Goal: Transaction & Acquisition: Purchase product/service

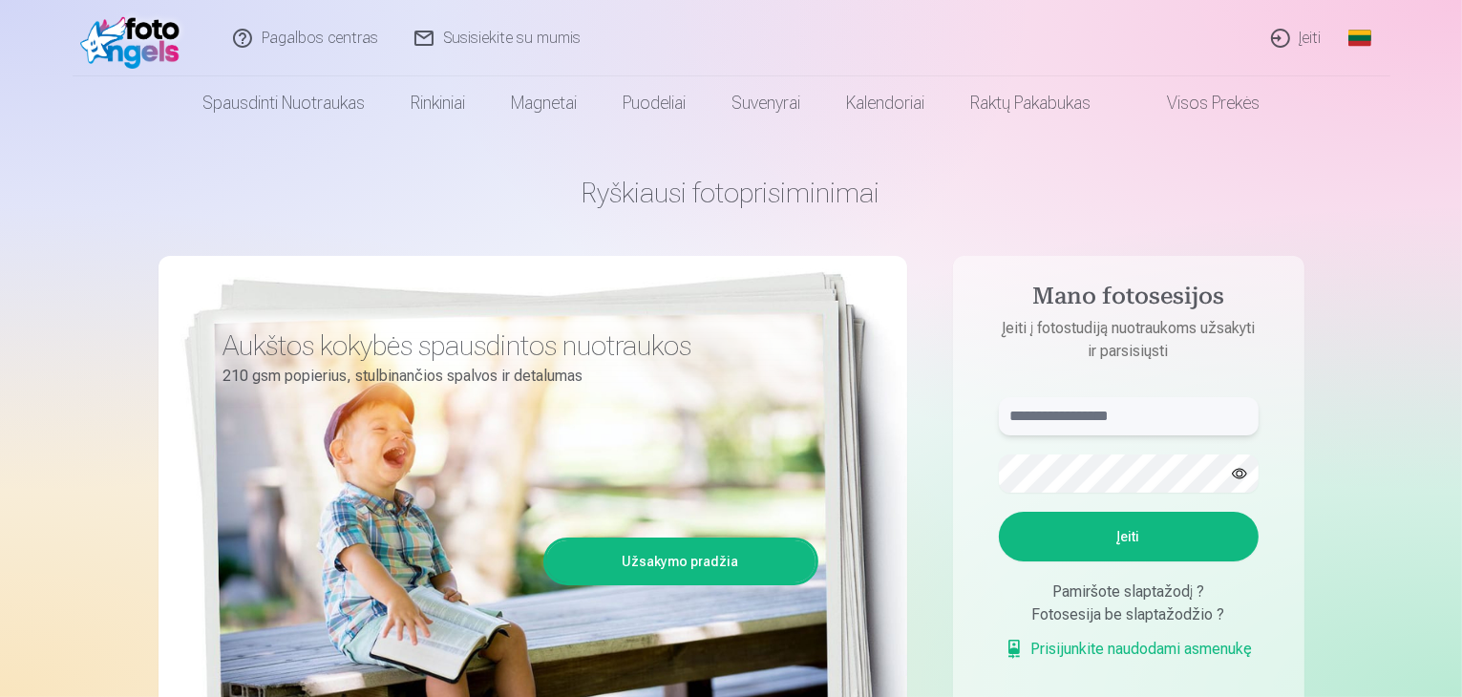
click at [1106, 421] on input "text" at bounding box center [1129, 416] width 260 height 38
type input "**********"
click at [1245, 474] on button "button" at bounding box center [1240, 474] width 36 height 36
click at [1242, 474] on button "button" at bounding box center [1240, 474] width 36 height 36
click at [1241, 474] on button "button" at bounding box center [1240, 474] width 36 height 36
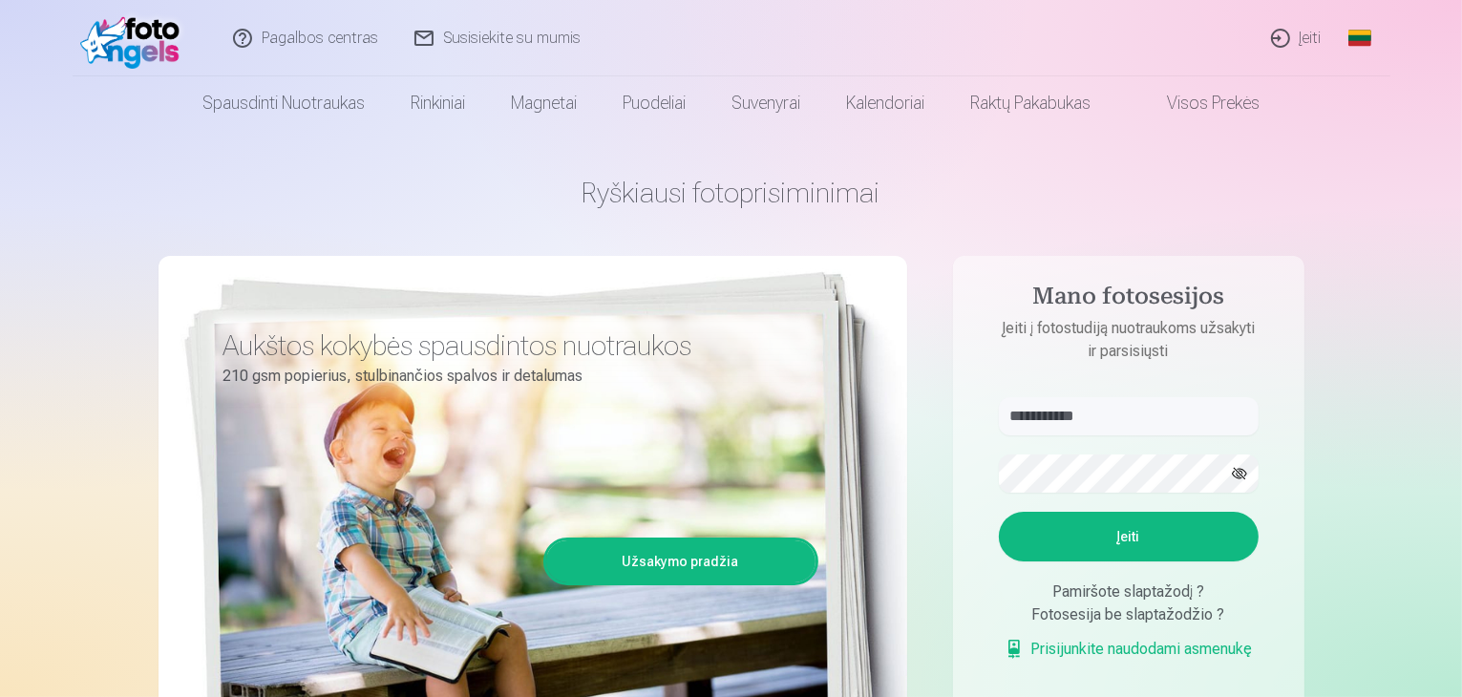
click at [1097, 543] on button "Įeiti" at bounding box center [1129, 537] width 260 height 50
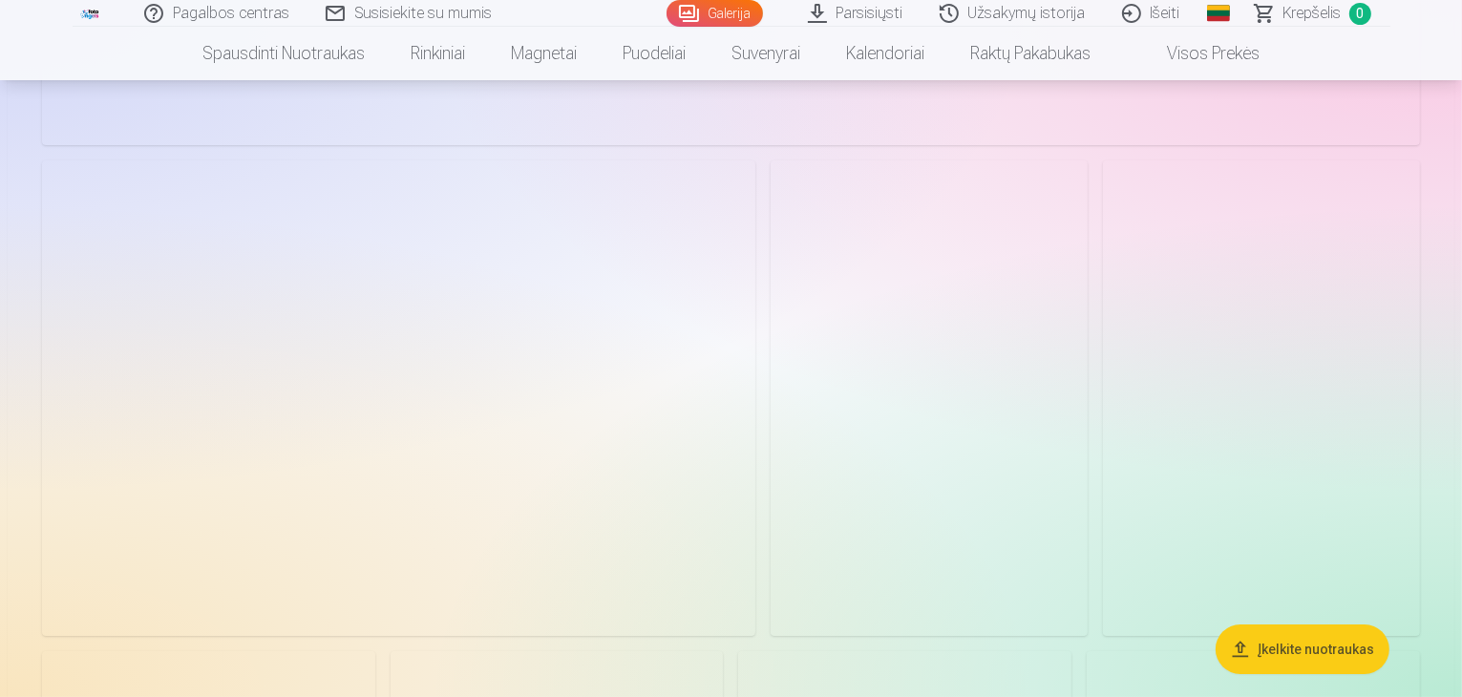
scroll to position [7355, 0]
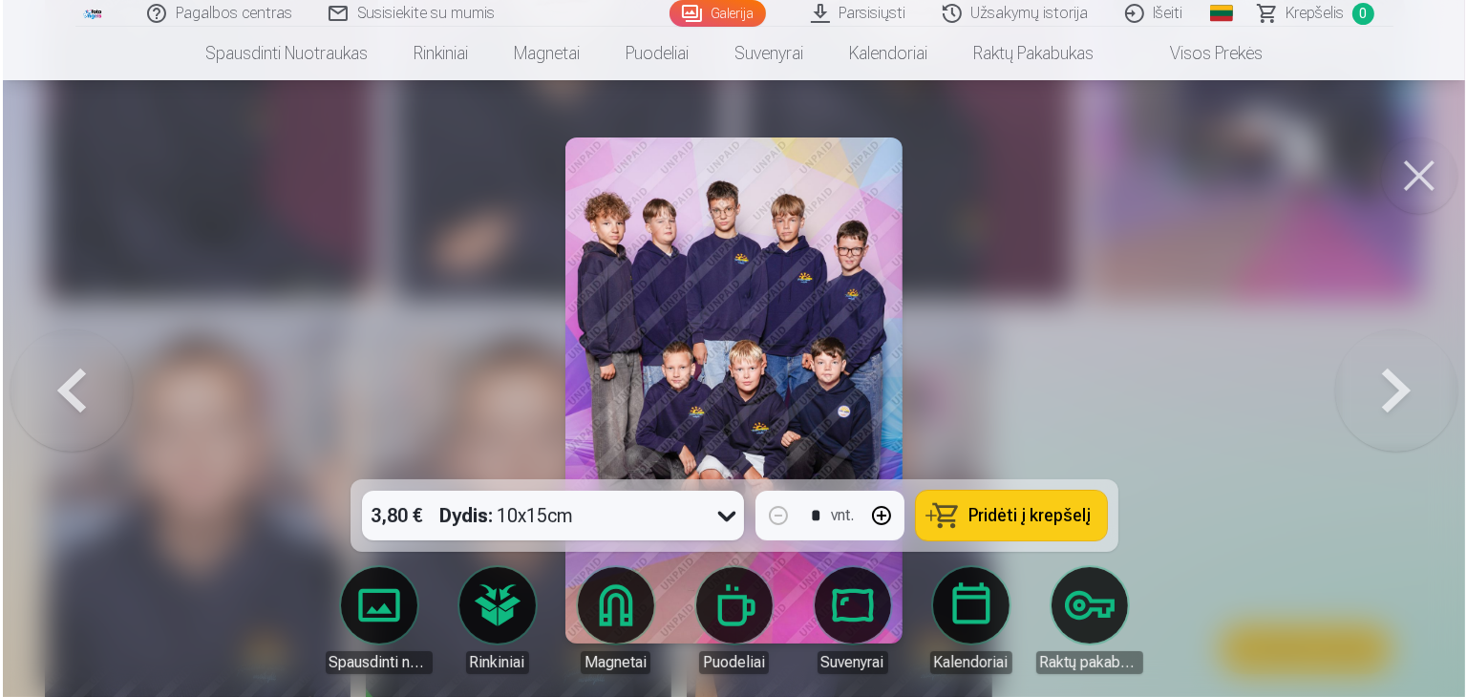
scroll to position [8621, 0]
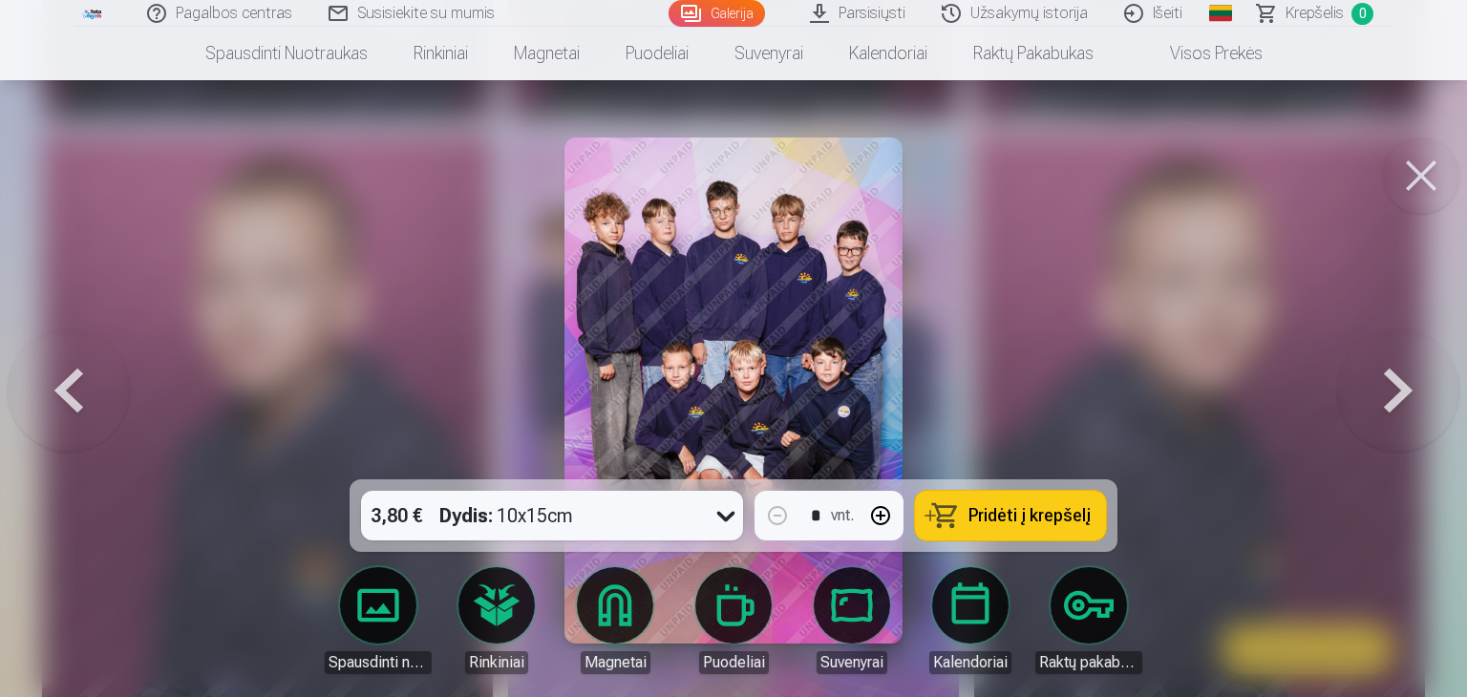
click at [1435, 184] on button at bounding box center [1421, 176] width 76 height 76
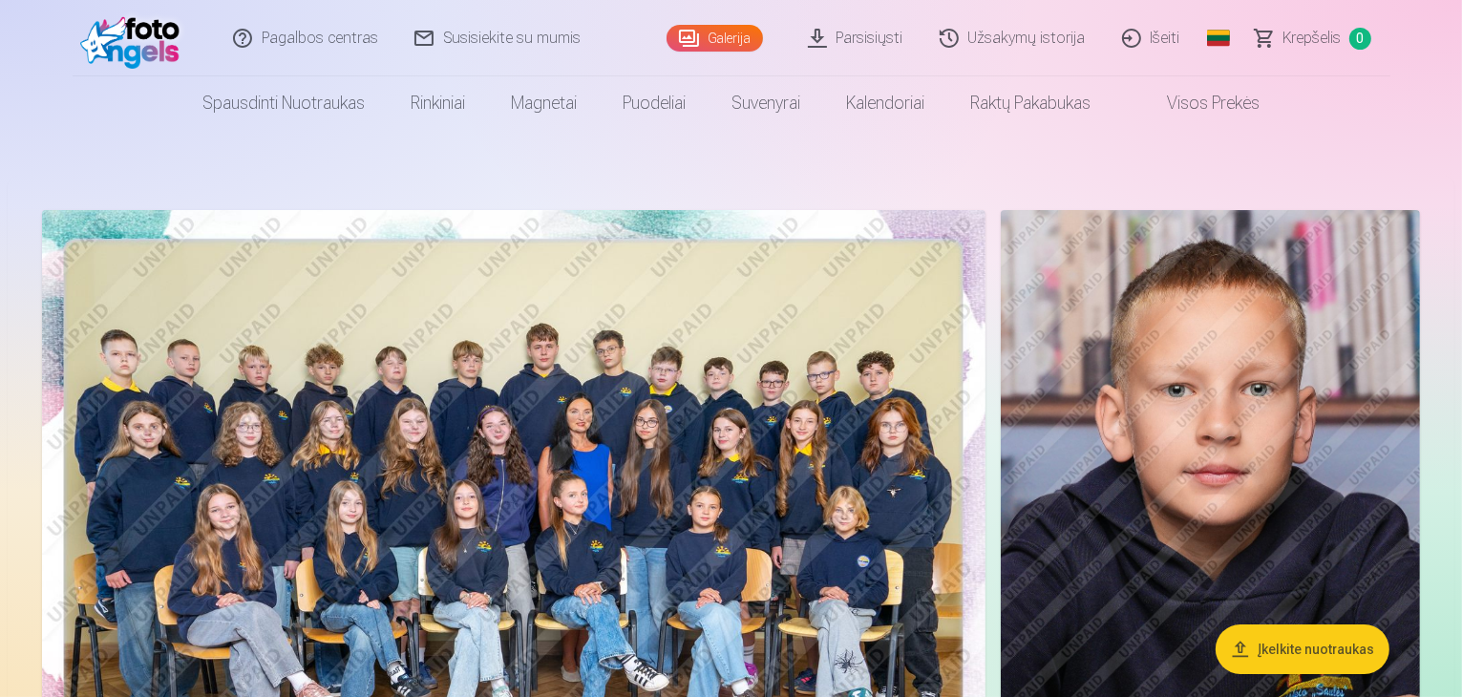
click at [615, 473] on img at bounding box center [514, 524] width 944 height 629
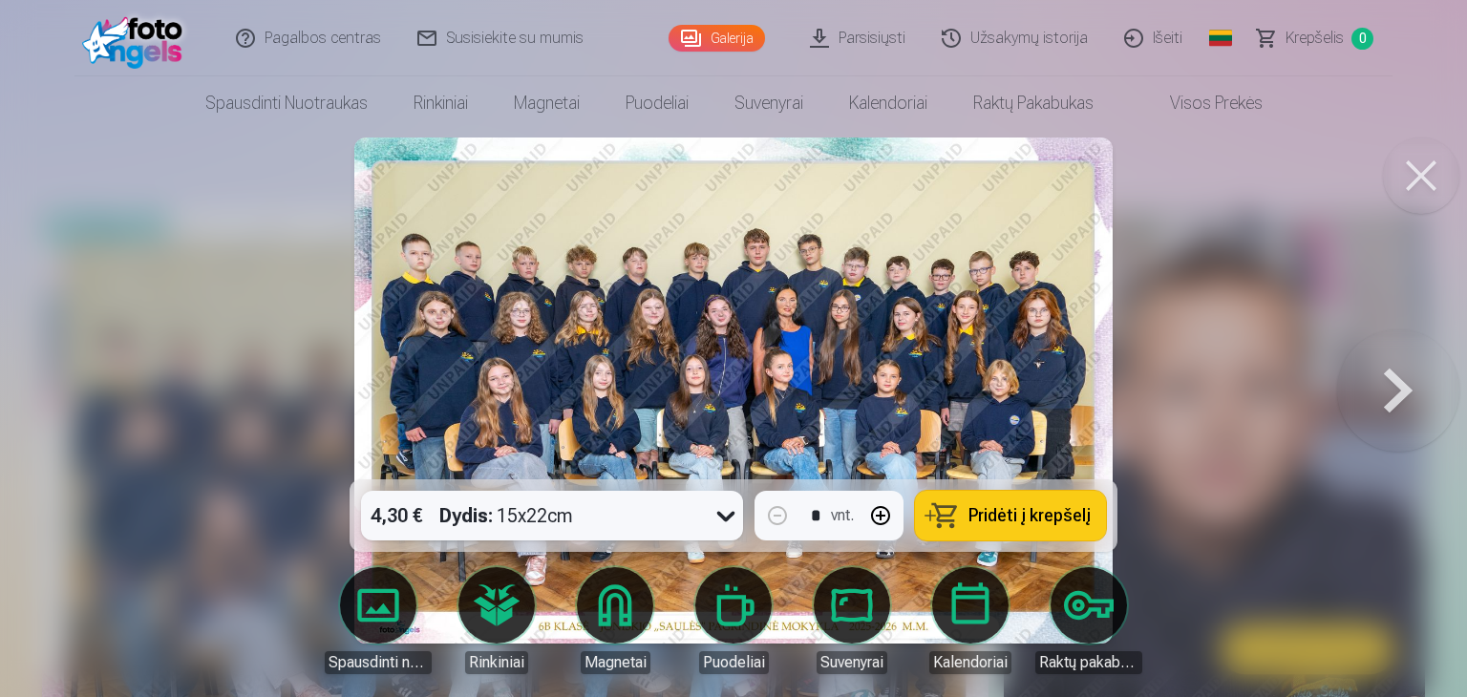
click at [620, 474] on img at bounding box center [733, 391] width 758 height 506
click at [722, 517] on icon at bounding box center [726, 517] width 18 height 11
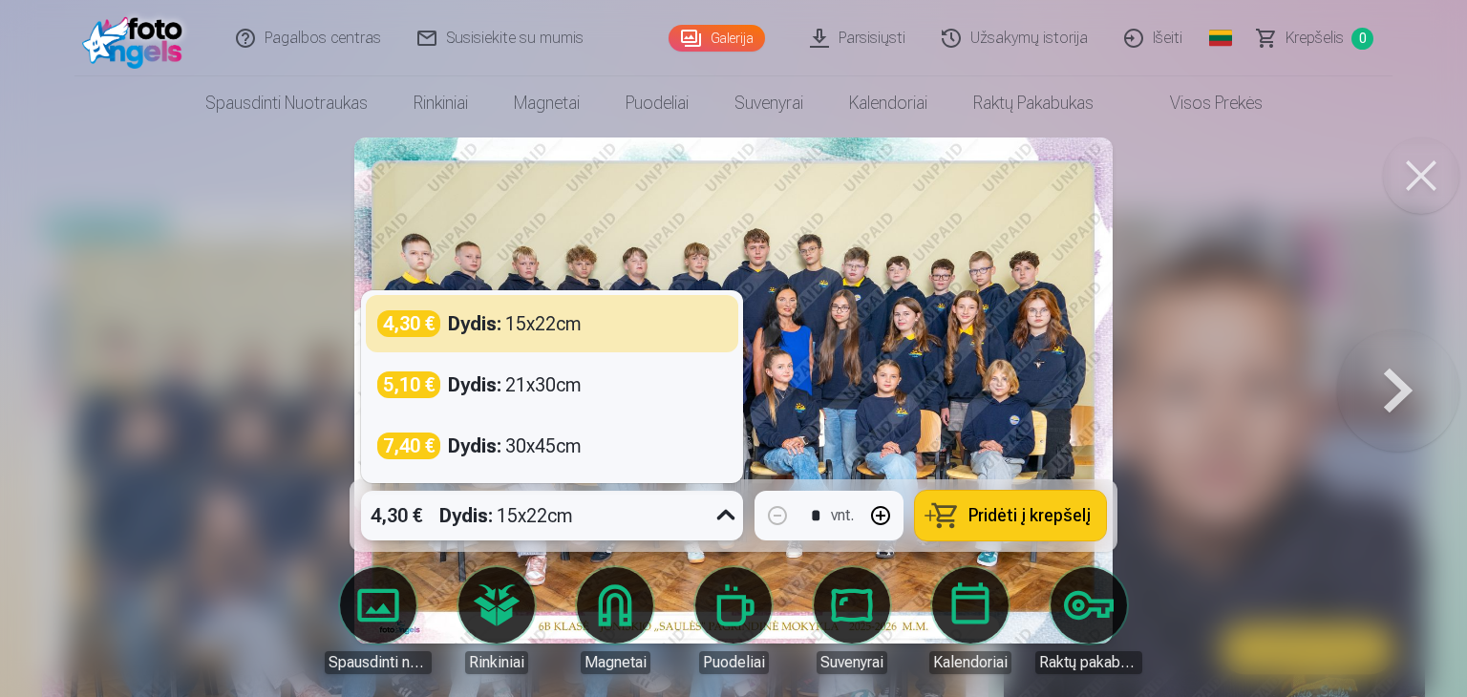
click at [312, 471] on div at bounding box center [733, 348] width 1467 height 697
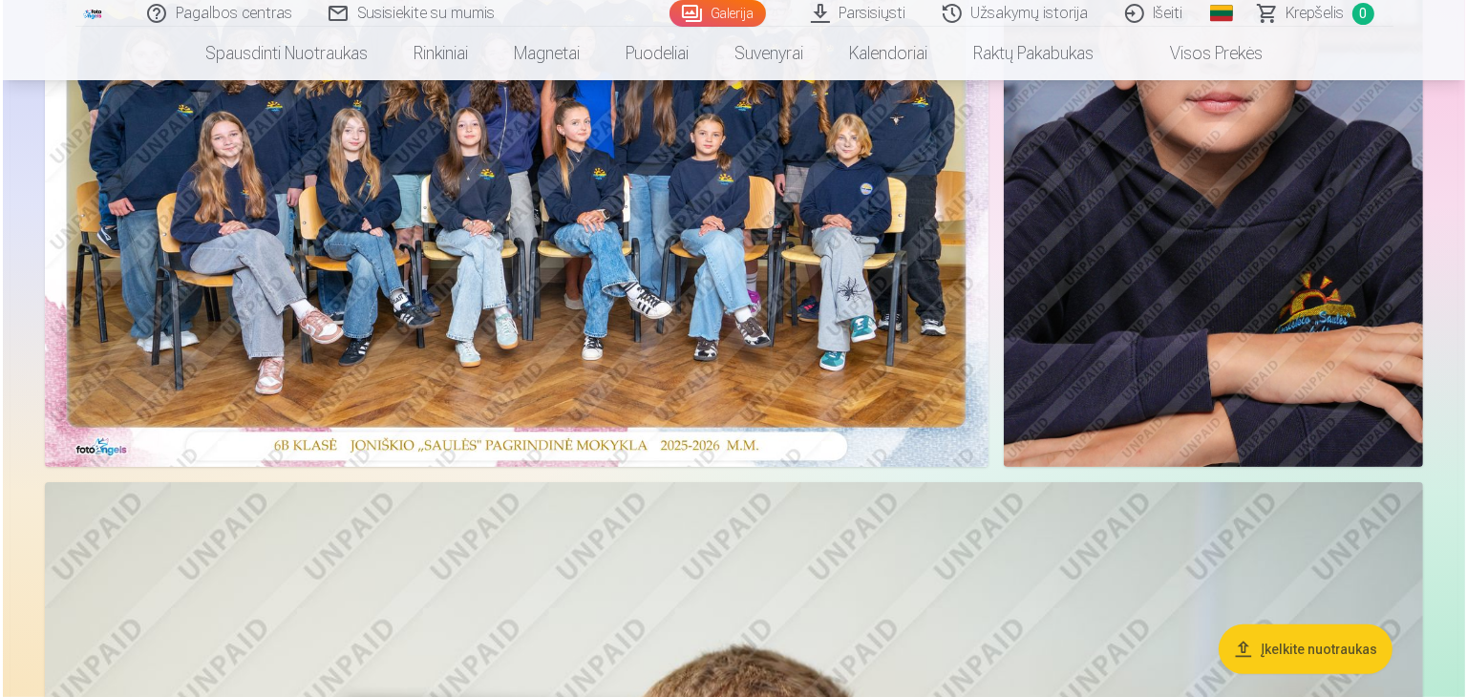
scroll to position [382, 0]
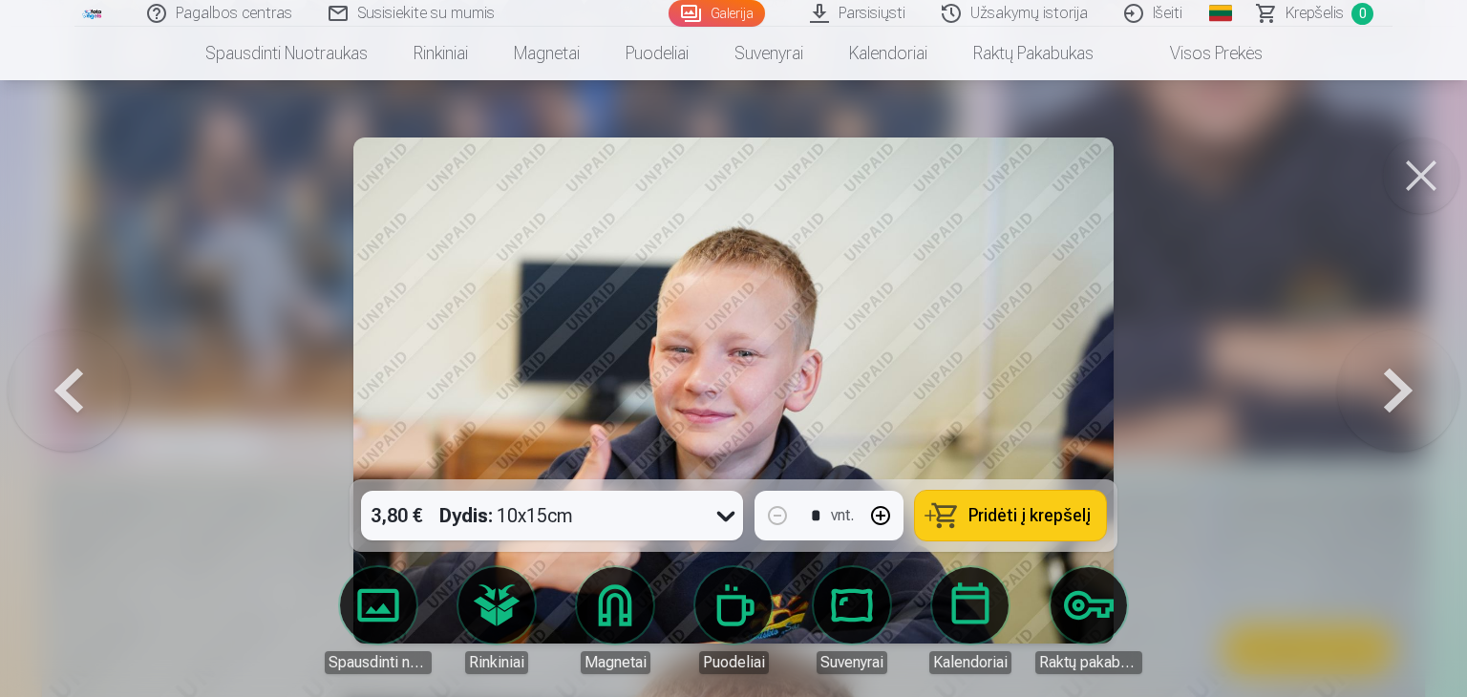
click at [1437, 171] on button at bounding box center [1421, 176] width 76 height 76
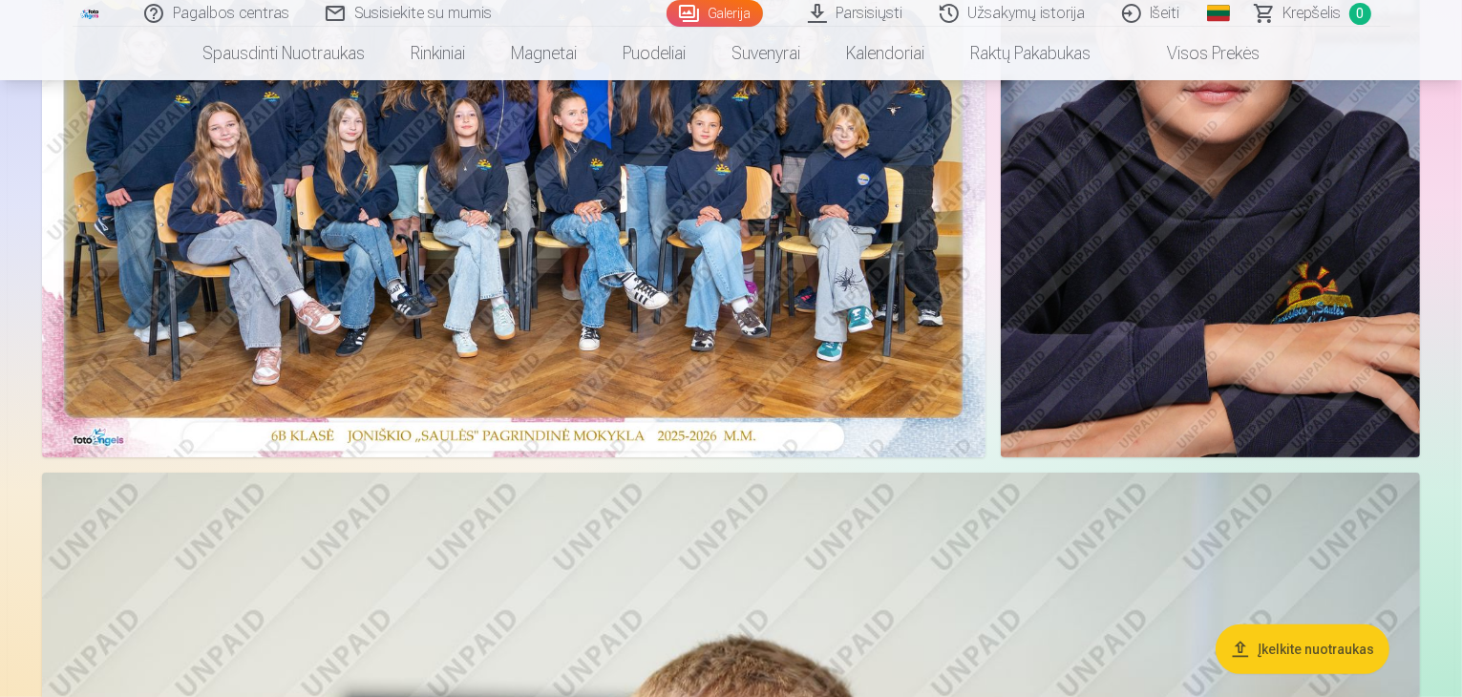
click at [451, 303] on img at bounding box center [514, 142] width 944 height 629
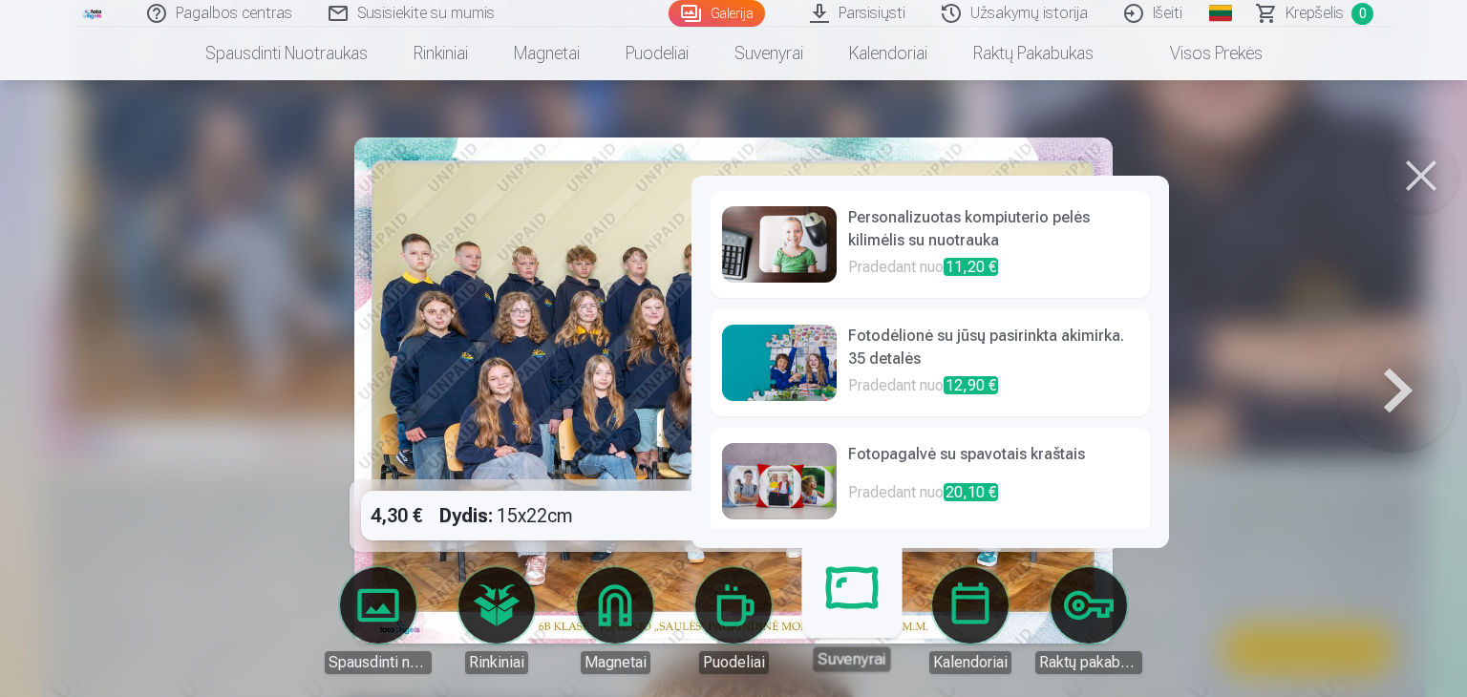
click at [987, 586] on link "Kalendoriai" at bounding box center [970, 620] width 107 height 107
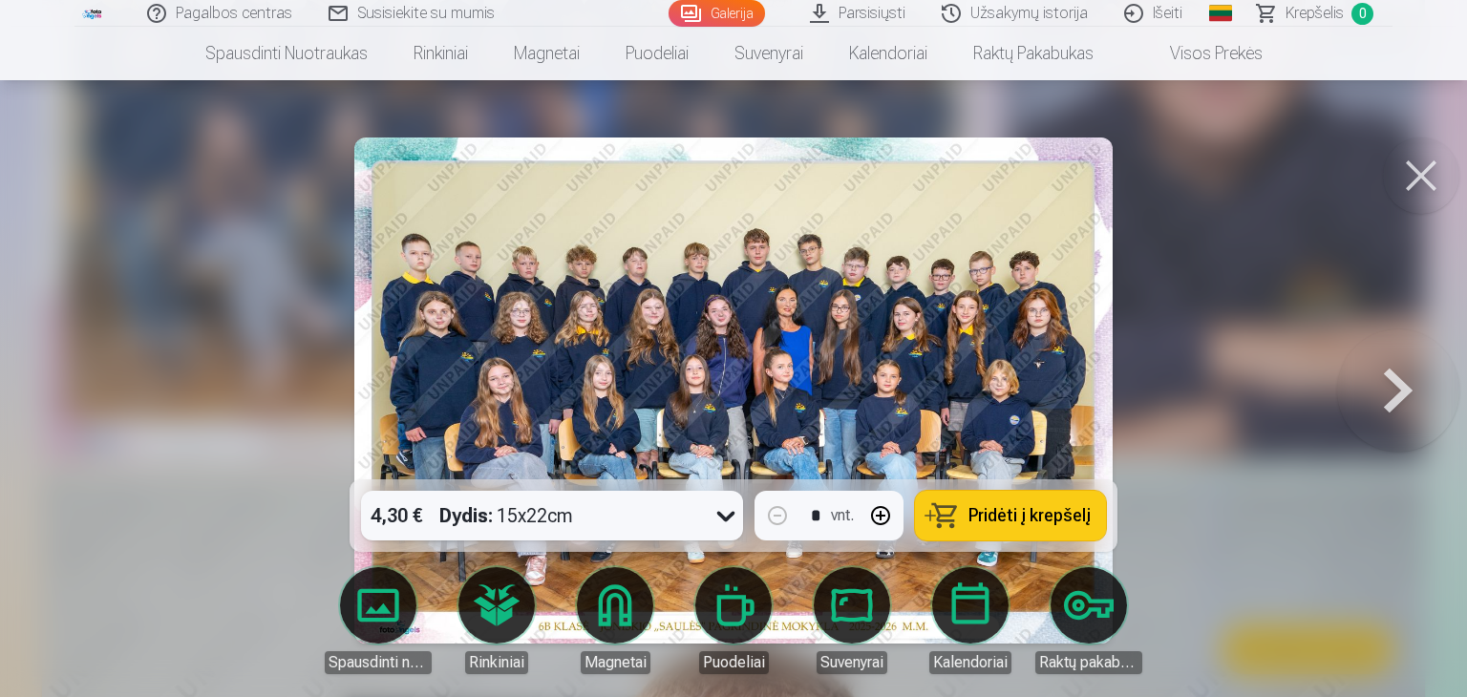
click at [403, 606] on link "Spausdinti nuotraukas" at bounding box center [378, 620] width 107 height 107
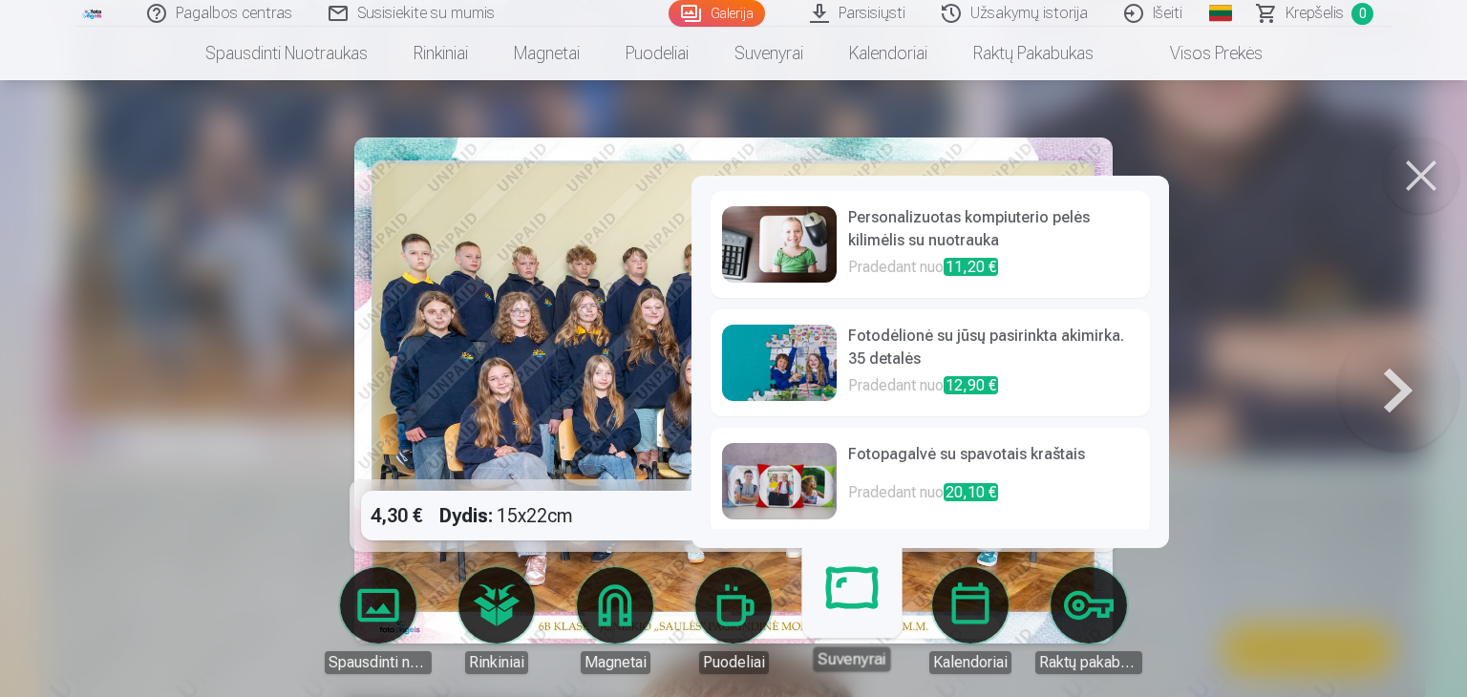
click at [882, 503] on p "Pradedant nuo 20,10 €" at bounding box center [993, 500] width 290 height 38
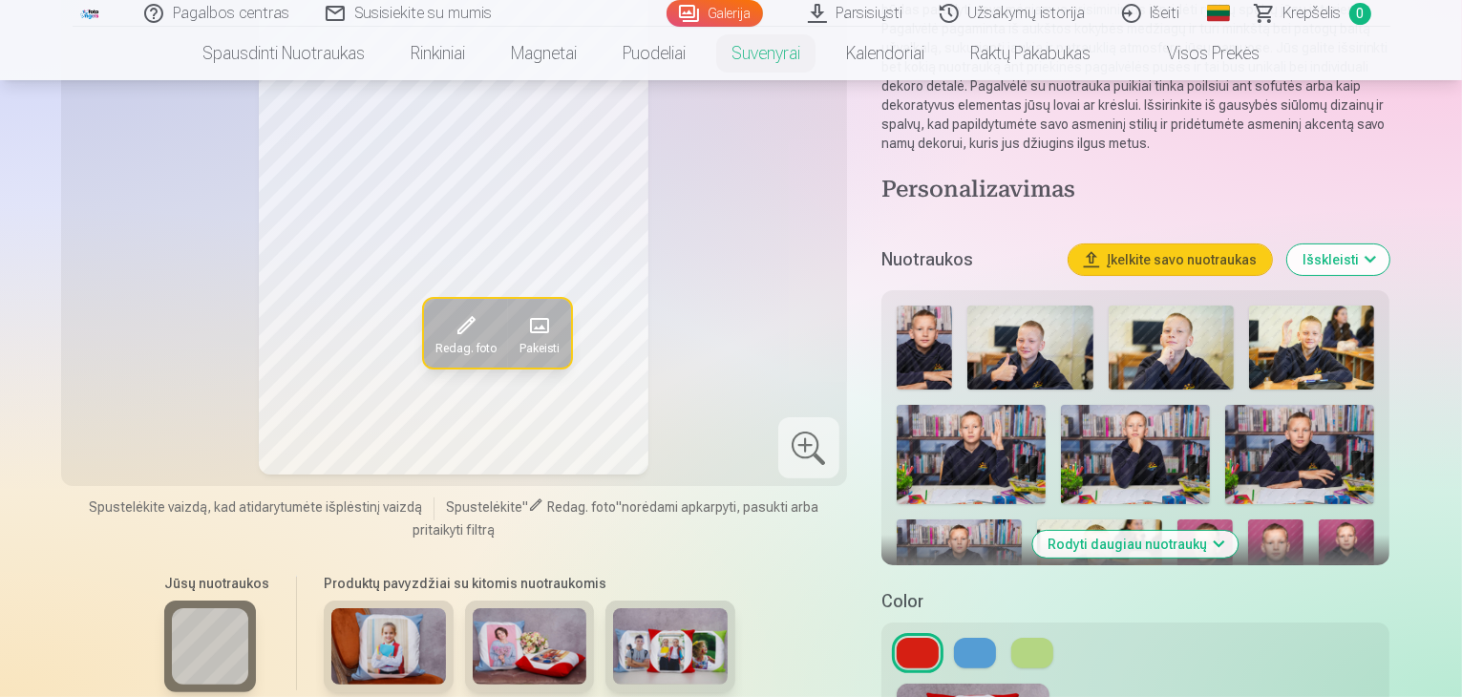
scroll to position [191, 0]
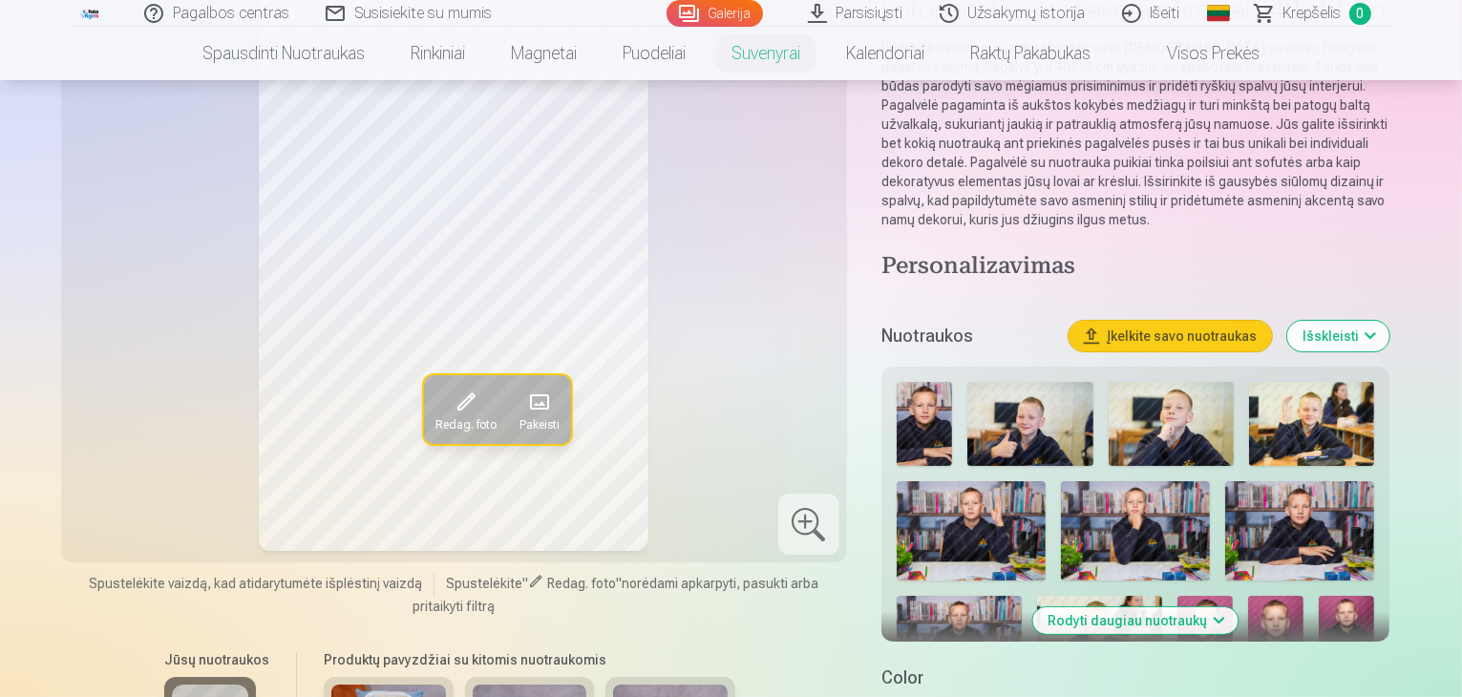
scroll to position [382, 0]
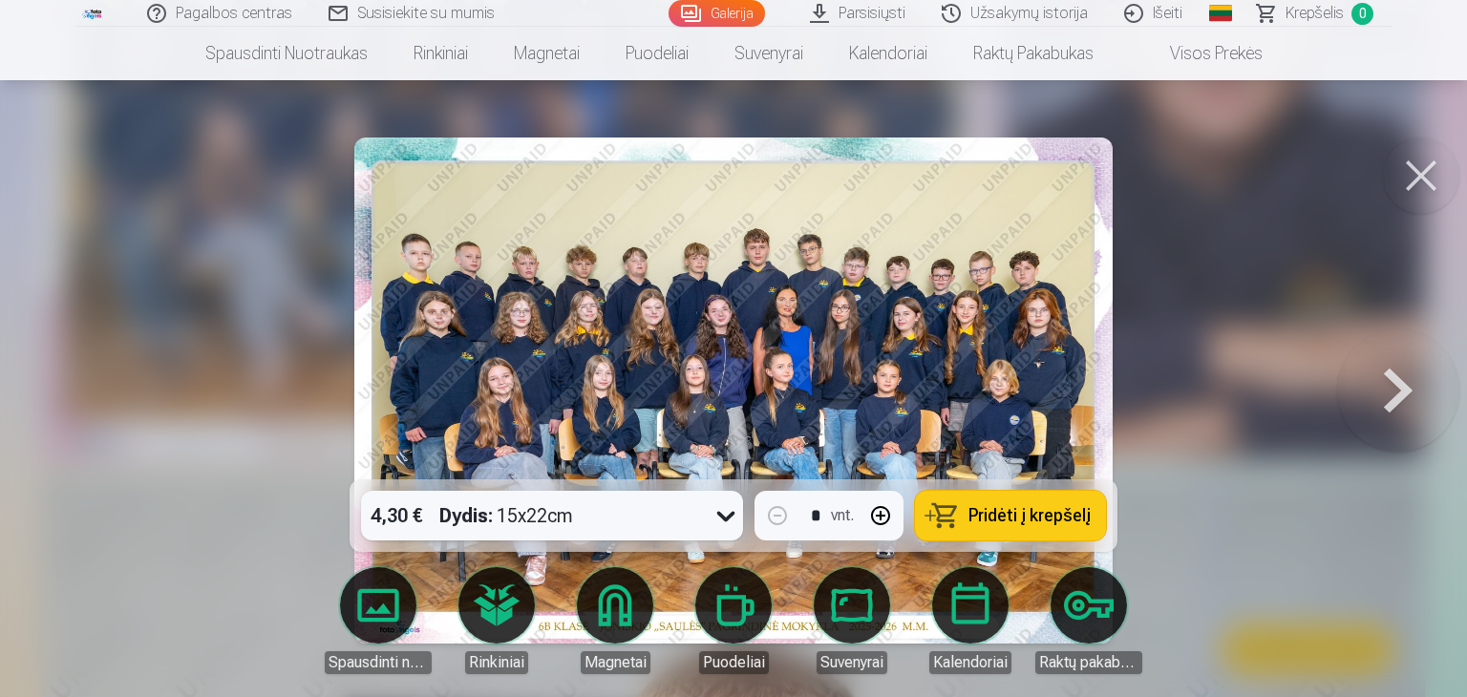
click at [1002, 522] on span "Pridėti į krepšelį" at bounding box center [1030, 515] width 122 height 17
click at [1425, 164] on button at bounding box center [1421, 176] width 76 height 76
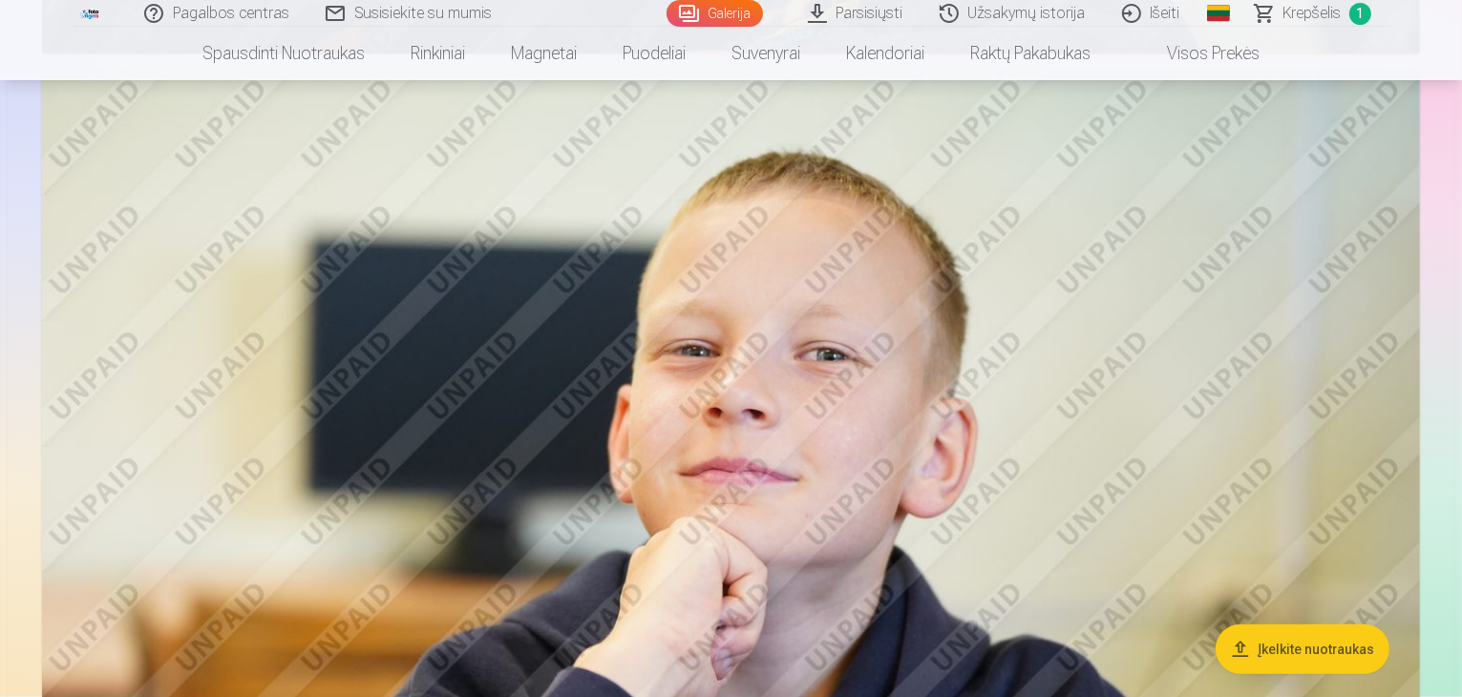
click at [735, 427] on img at bounding box center [731, 529] width 1378 height 919
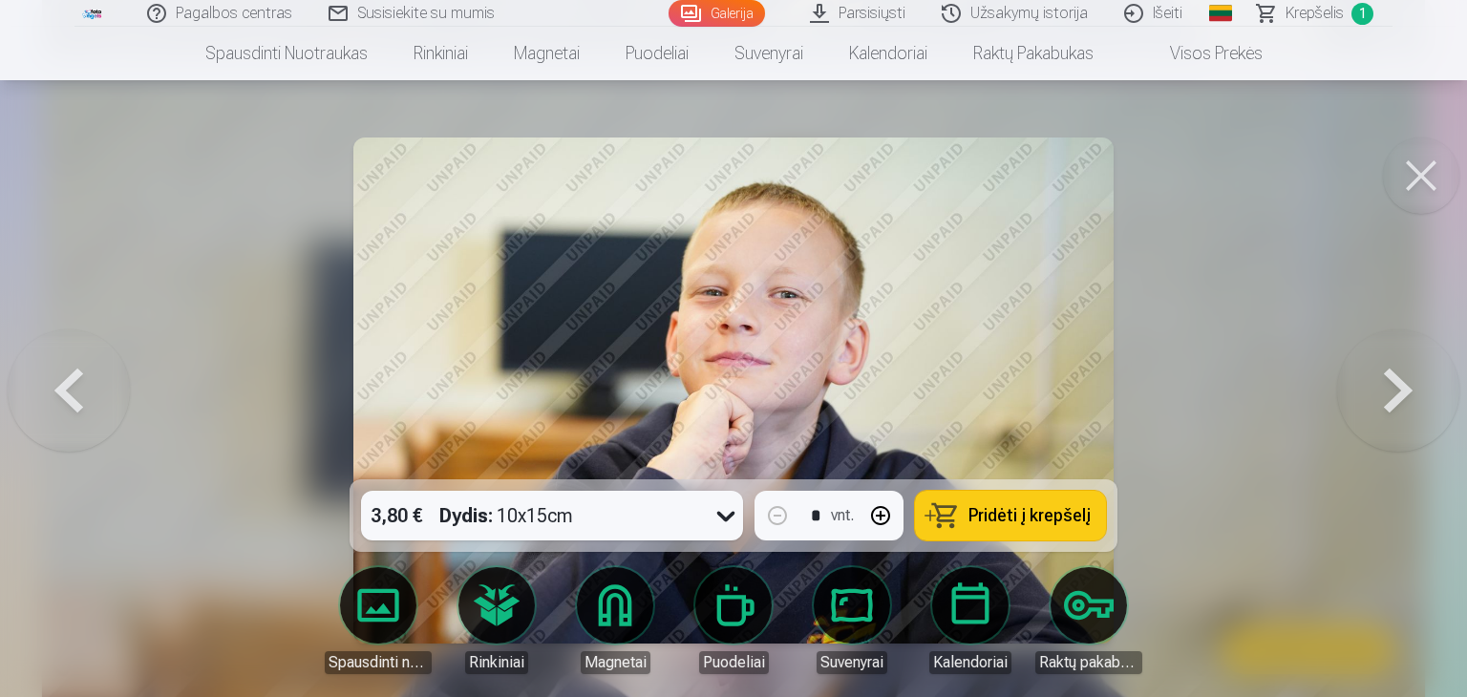
click at [711, 517] on icon at bounding box center [726, 516] width 31 height 31
click at [1317, 185] on div at bounding box center [733, 348] width 1467 height 697
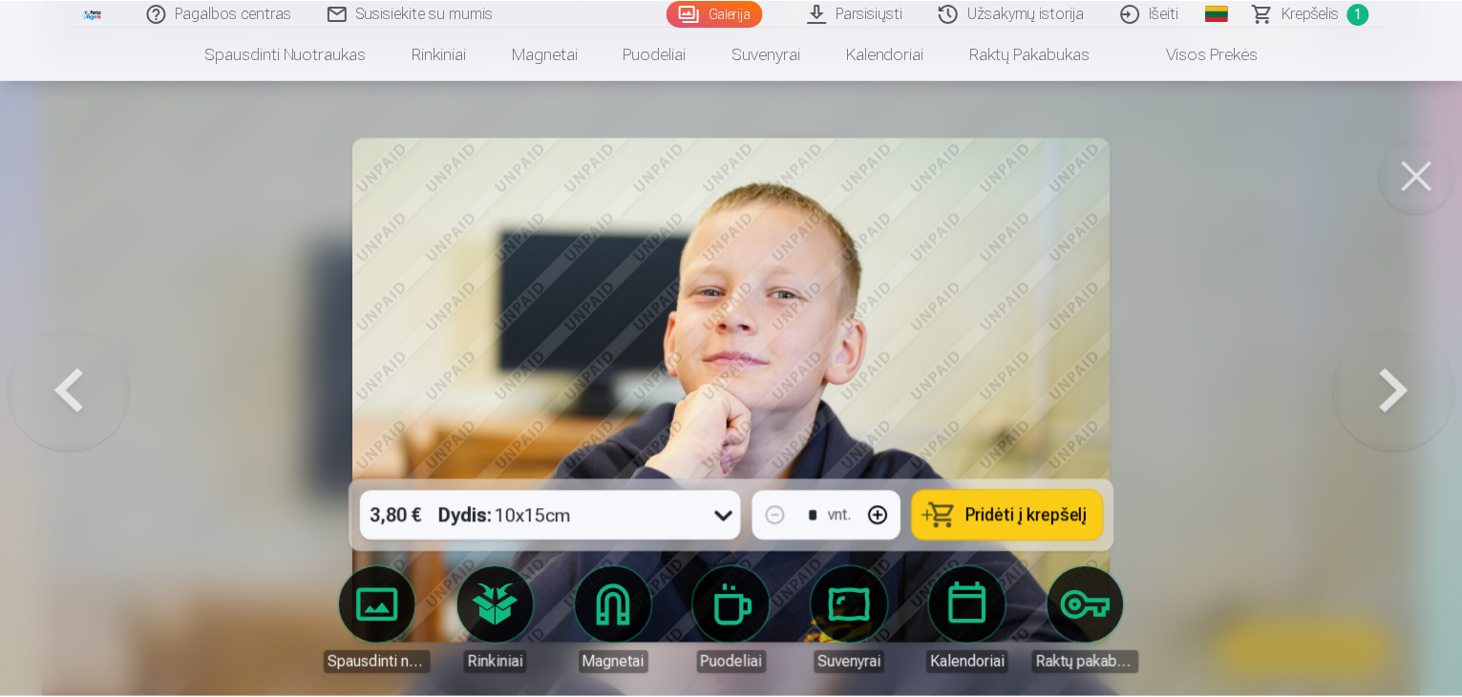
scroll to position [1719, 0]
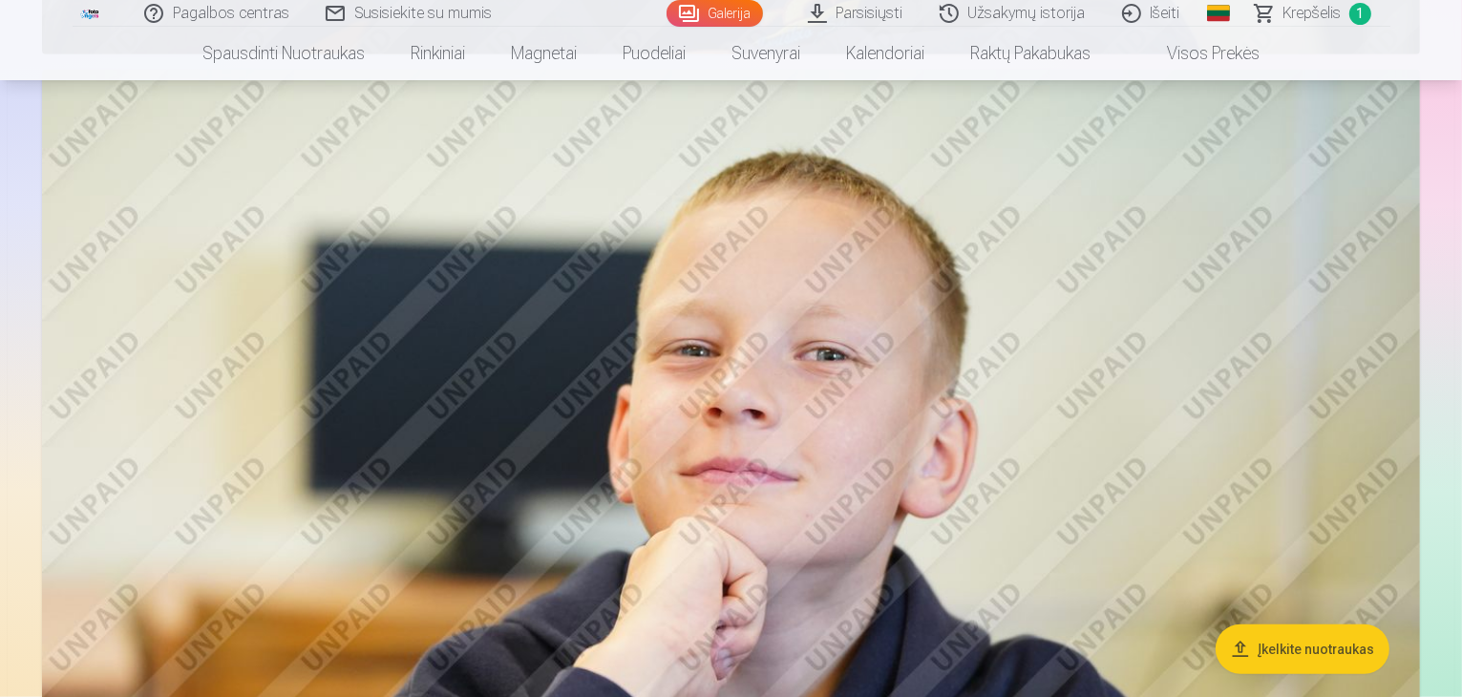
click at [818, 322] on img at bounding box center [731, 529] width 1378 height 919
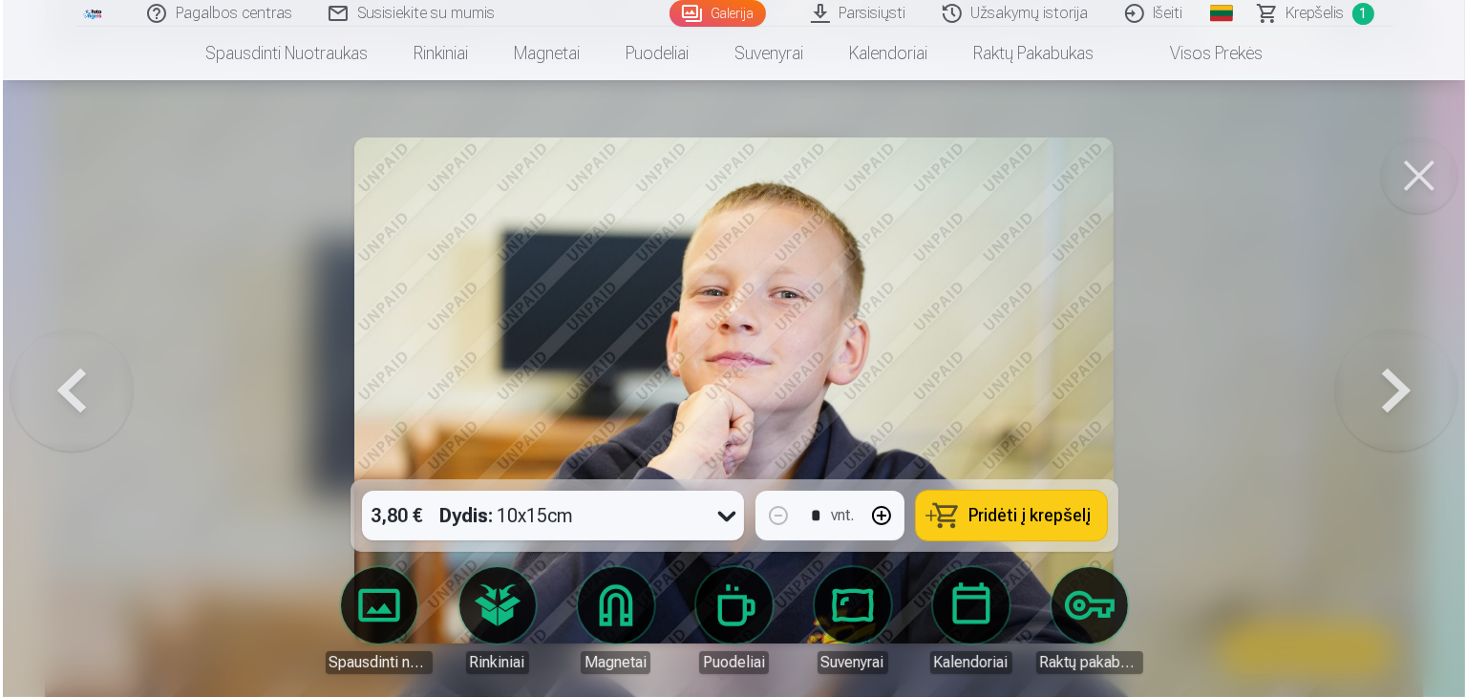
scroll to position [1721, 0]
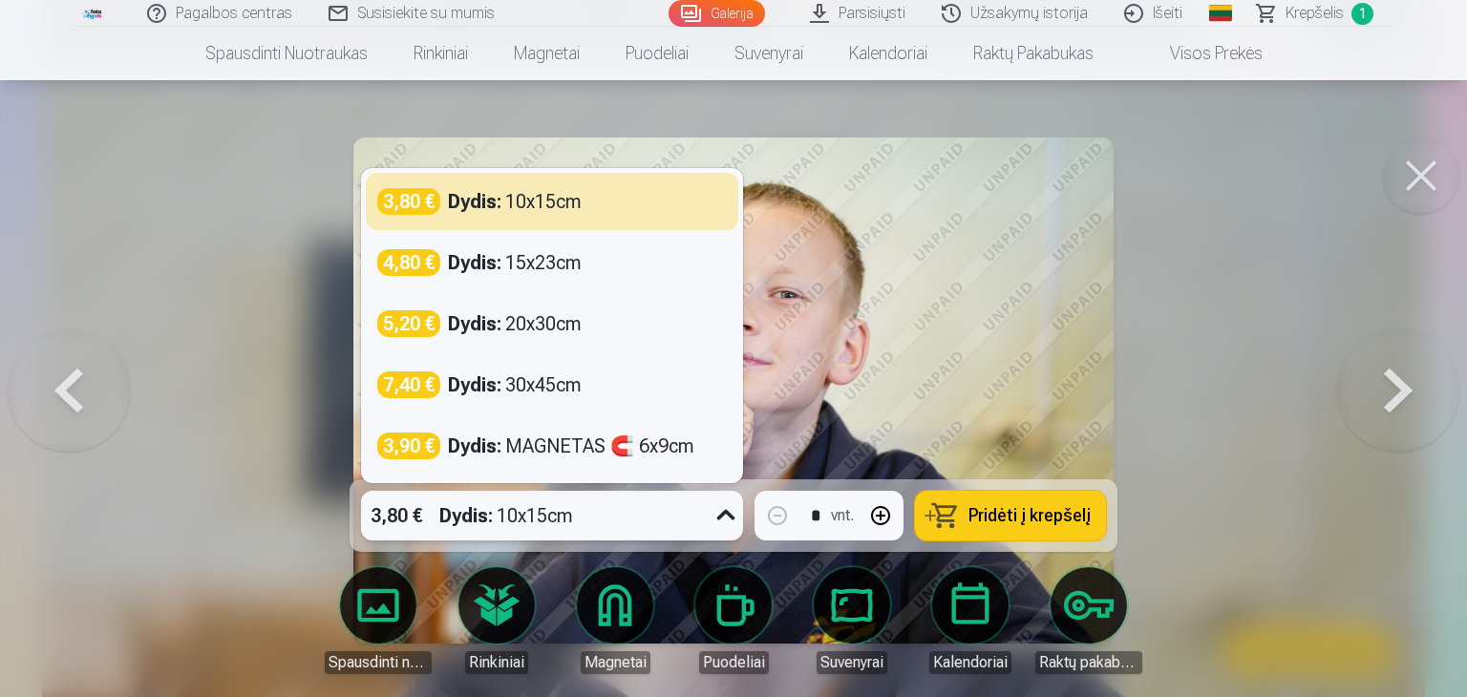
click at [722, 514] on icon at bounding box center [726, 515] width 18 height 11
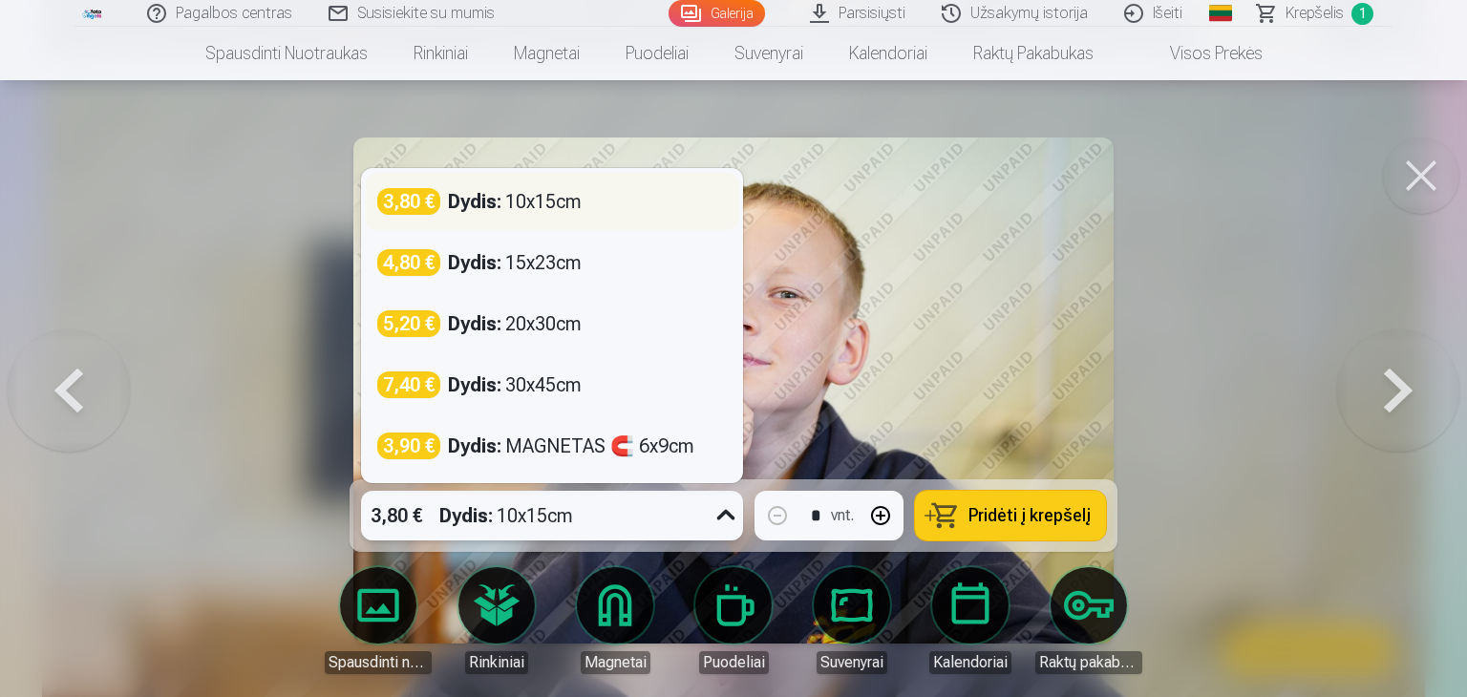
click at [668, 209] on div "3,80 € Dydis : 10x15cm" at bounding box center [552, 201] width 350 height 27
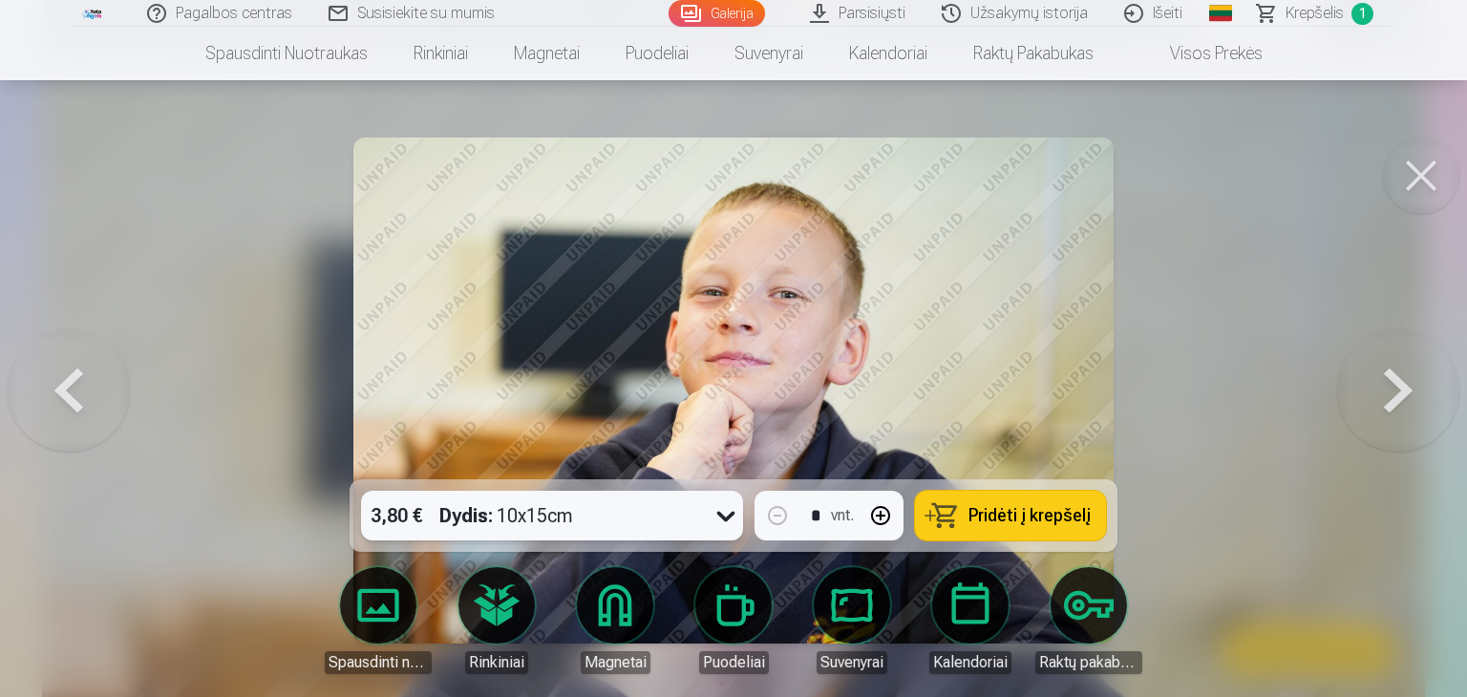
click at [975, 520] on span "Pridėti į krepšelį" at bounding box center [1030, 515] width 122 height 17
drag, startPoint x: 1427, startPoint y: 160, endPoint x: 1430, endPoint y: 173, distance: 12.7
click at [1430, 165] on button at bounding box center [1421, 176] width 76 height 76
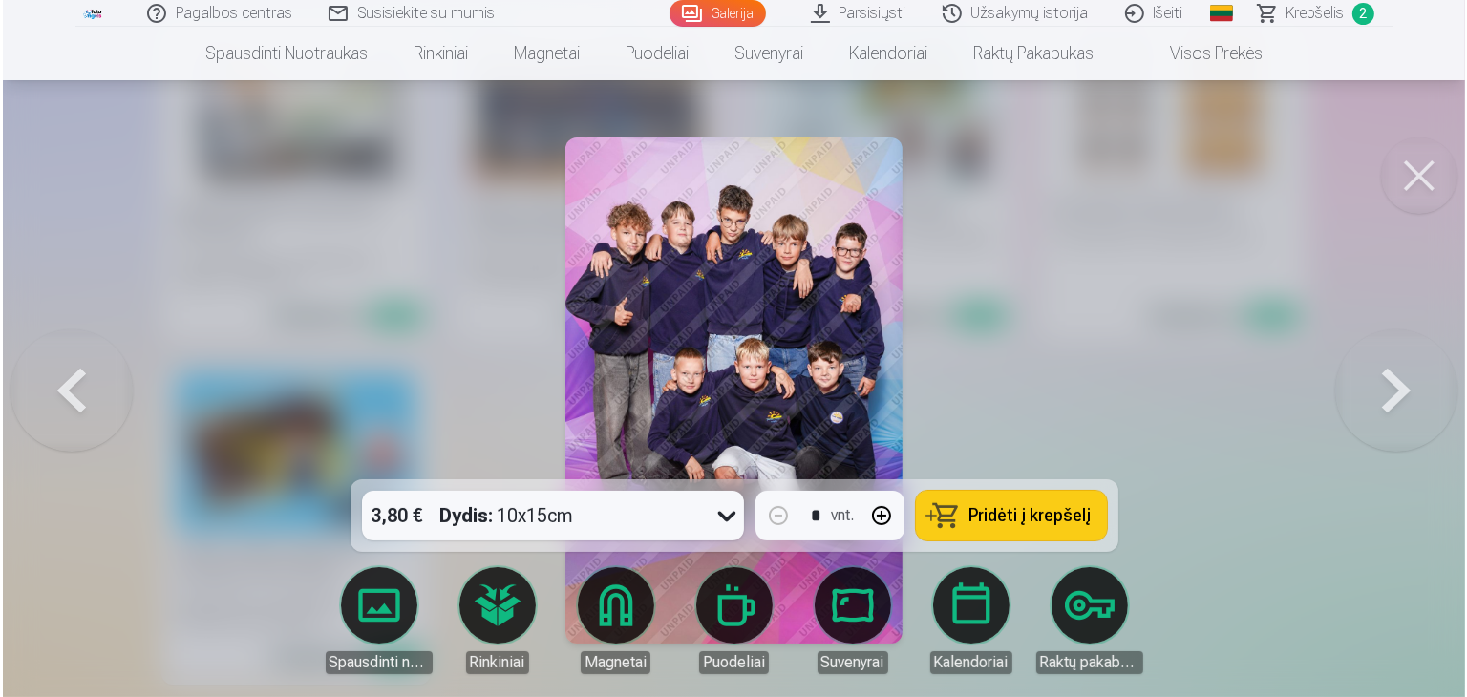
scroll to position [9582, 0]
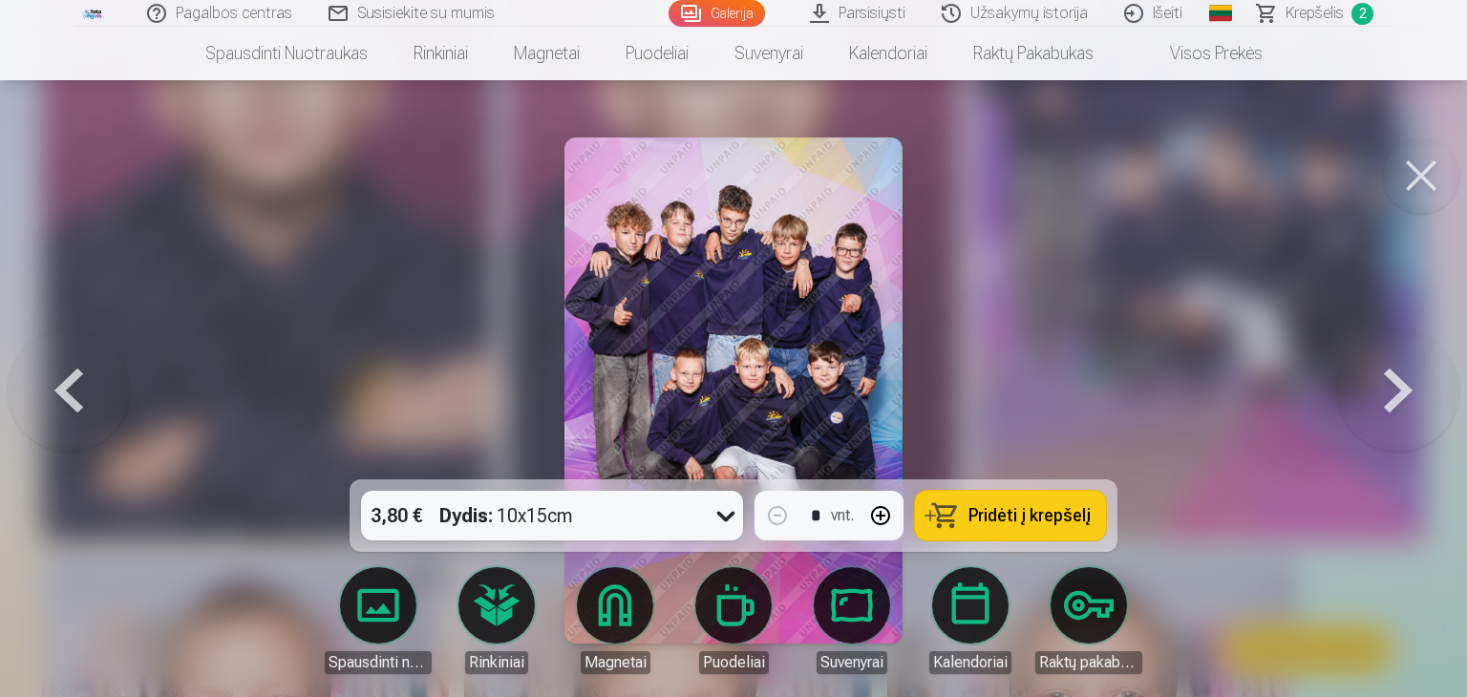
click at [699, 517] on div "3,80 € Dydis : 10x15cm" at bounding box center [534, 516] width 346 height 50
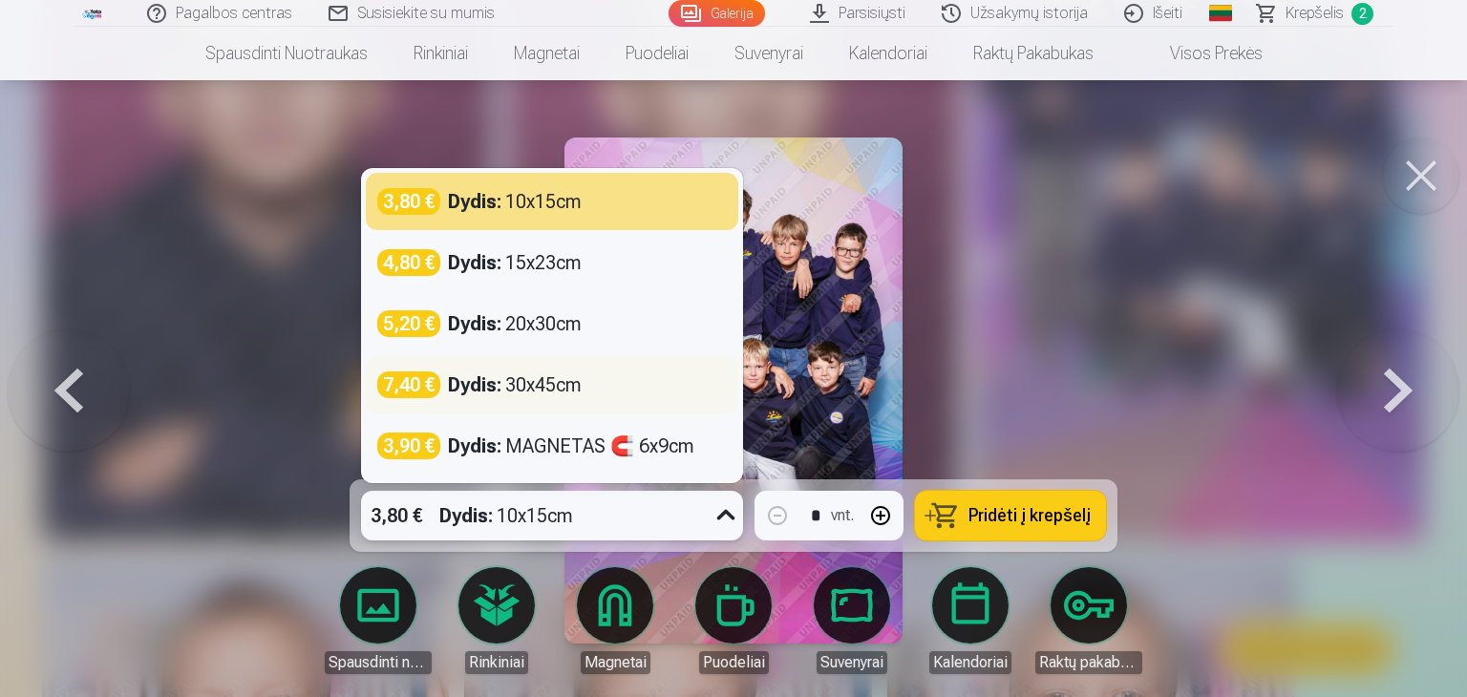
click at [663, 391] on div "7,40 € Dydis : 30x45cm" at bounding box center [552, 385] width 350 height 27
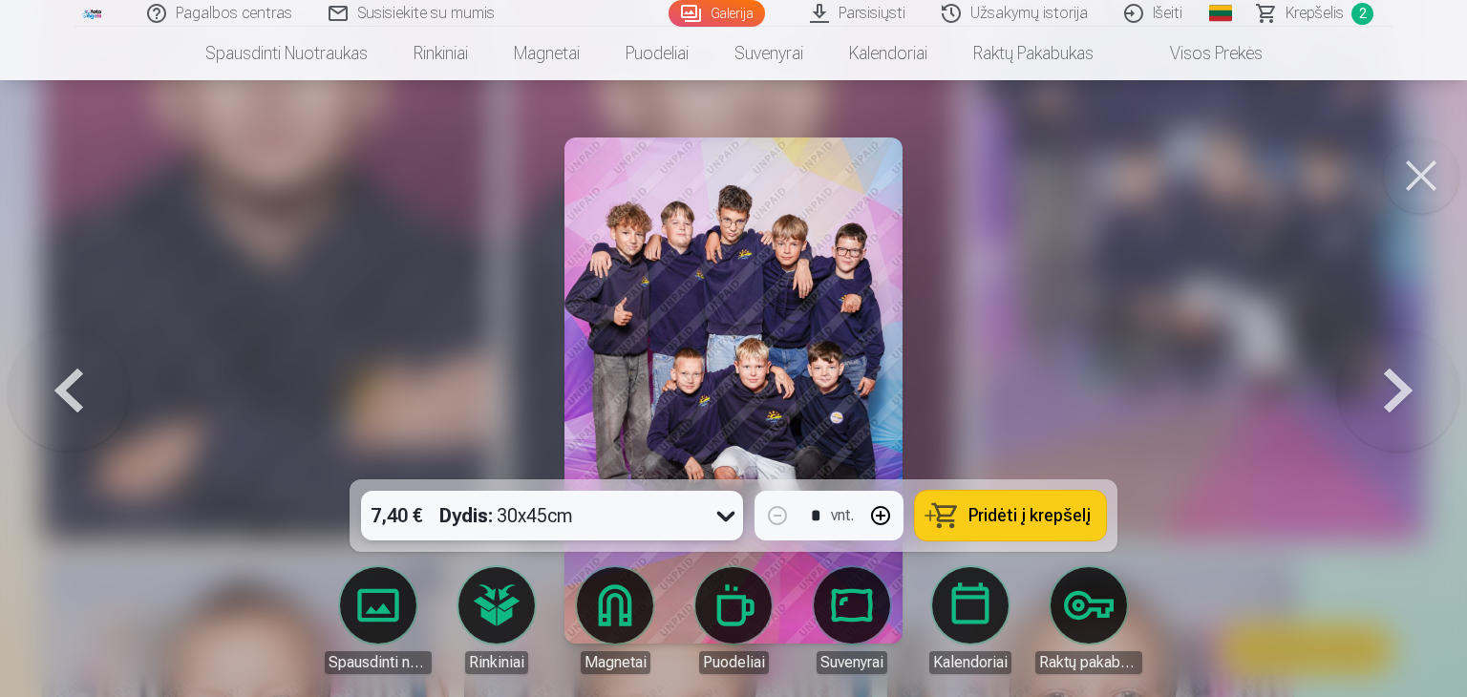
click at [693, 515] on div "7,40 € Dydis : 30x45cm" at bounding box center [534, 516] width 346 height 50
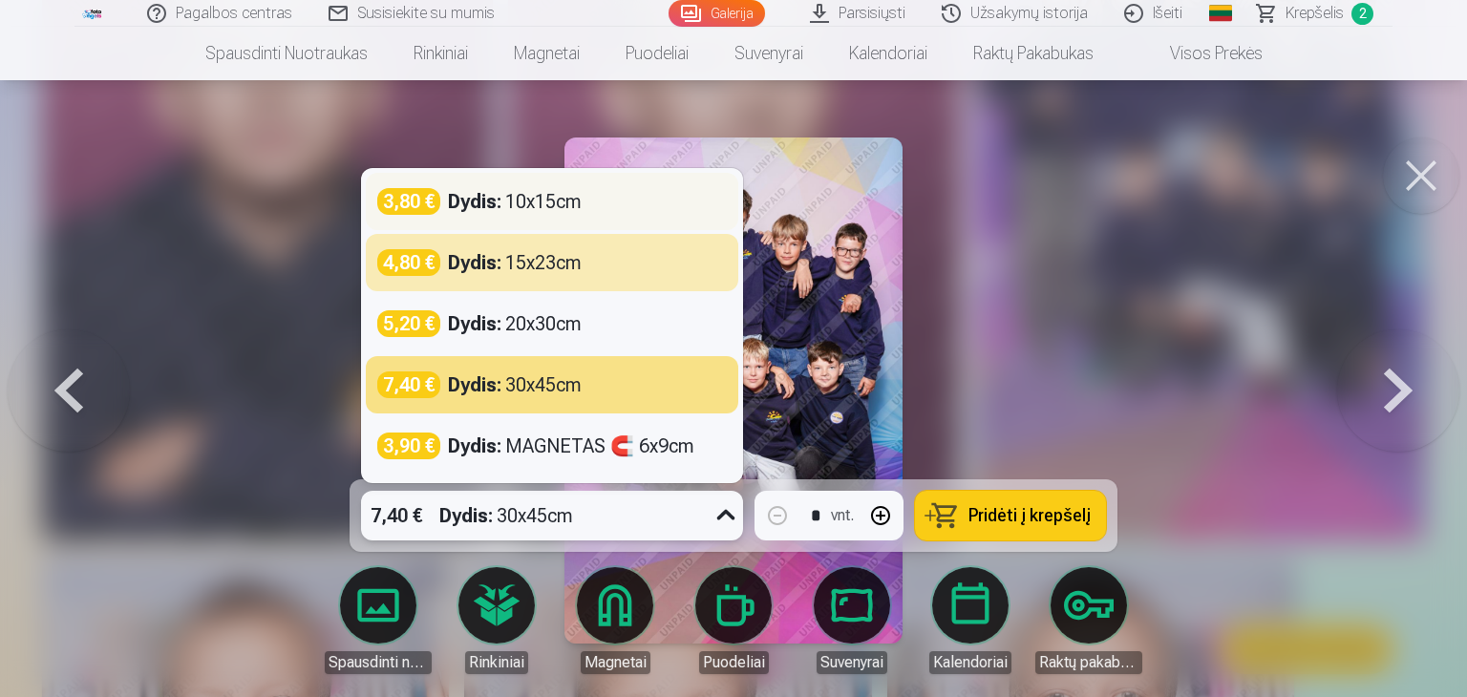
click at [645, 222] on div "3,80 € Dydis : 10x15cm" at bounding box center [552, 201] width 373 height 57
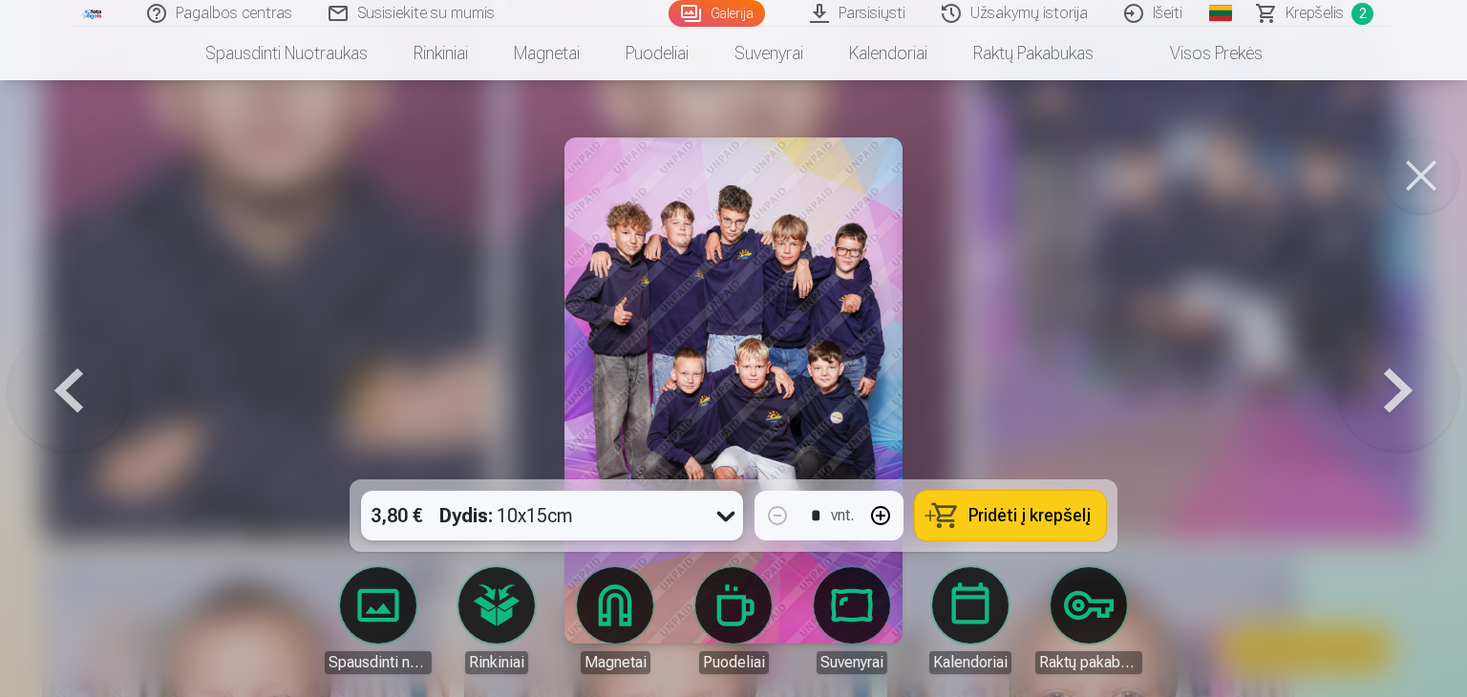
click at [401, 594] on link "Spausdinti nuotraukas" at bounding box center [378, 620] width 107 height 107
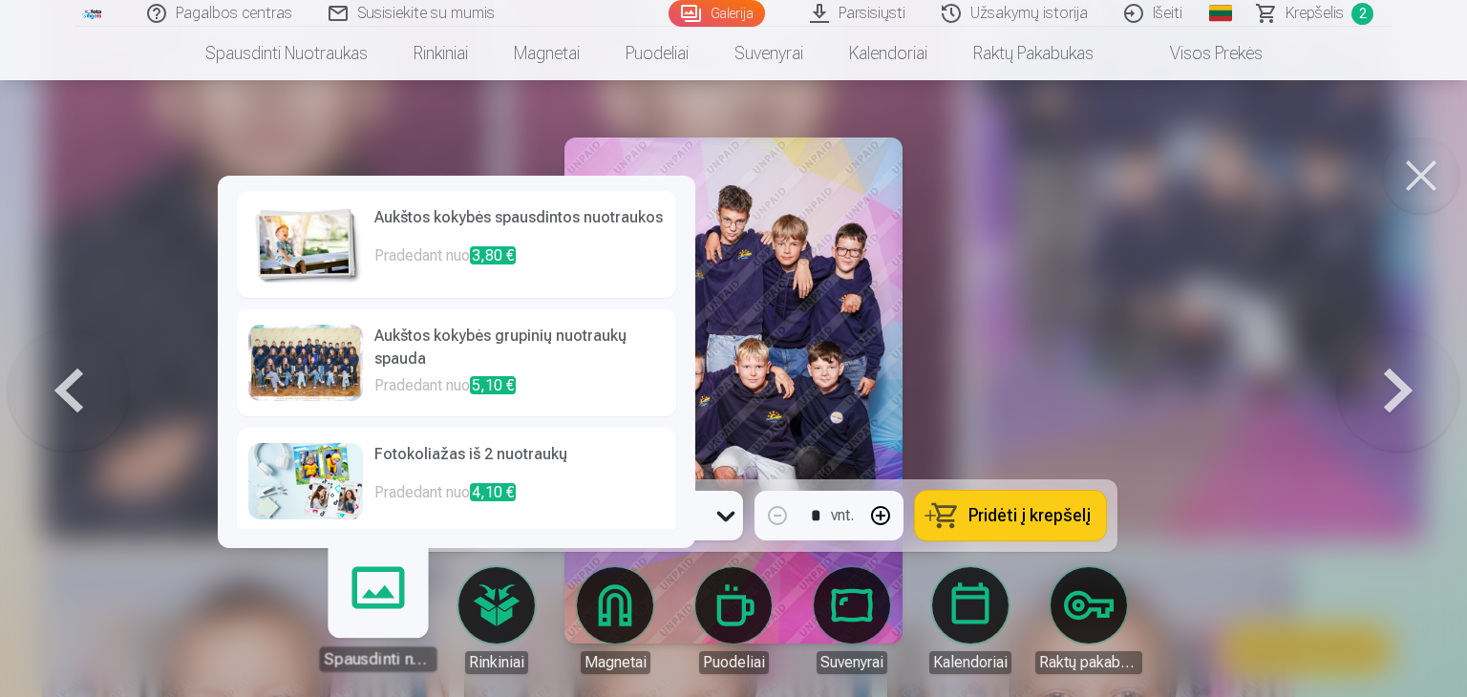
click at [375, 356] on h6 "Aukštos kokybės grupinių nuotraukų spauda" at bounding box center [519, 350] width 290 height 50
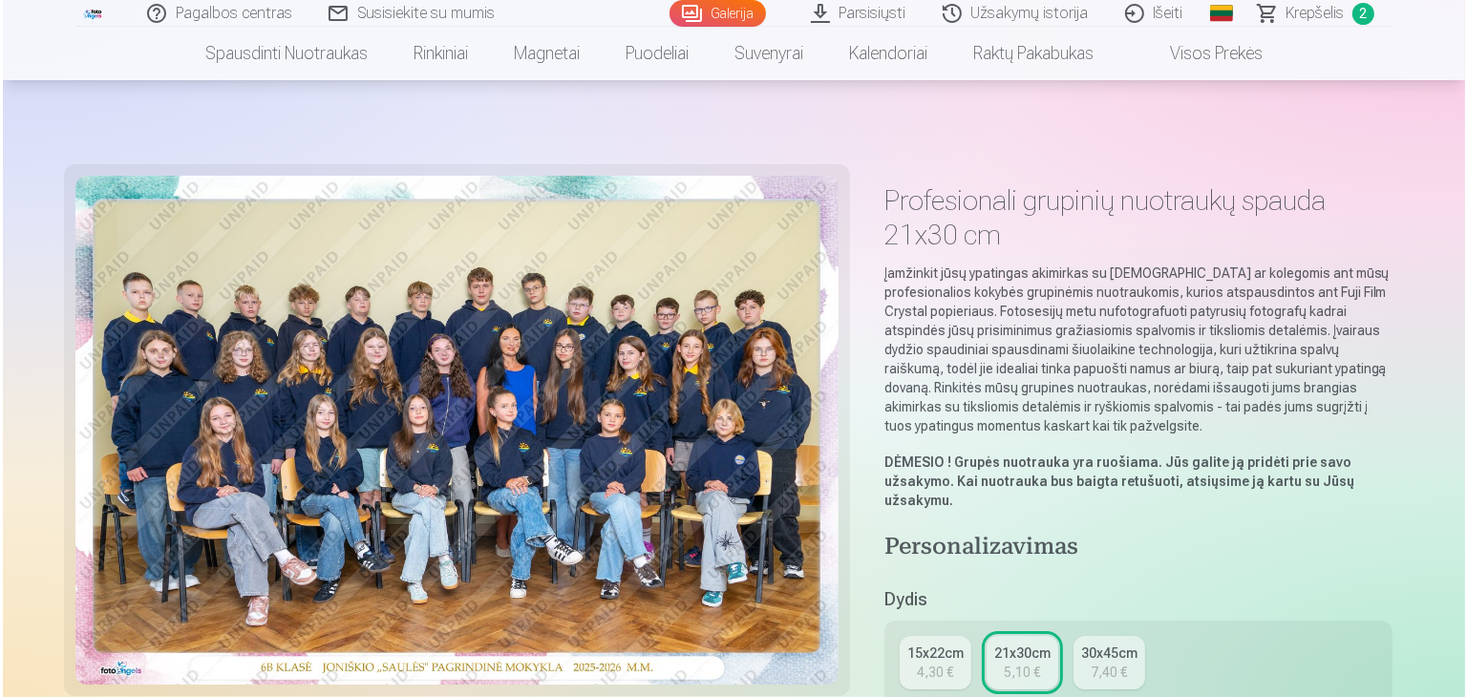
scroll to position [6795, 0]
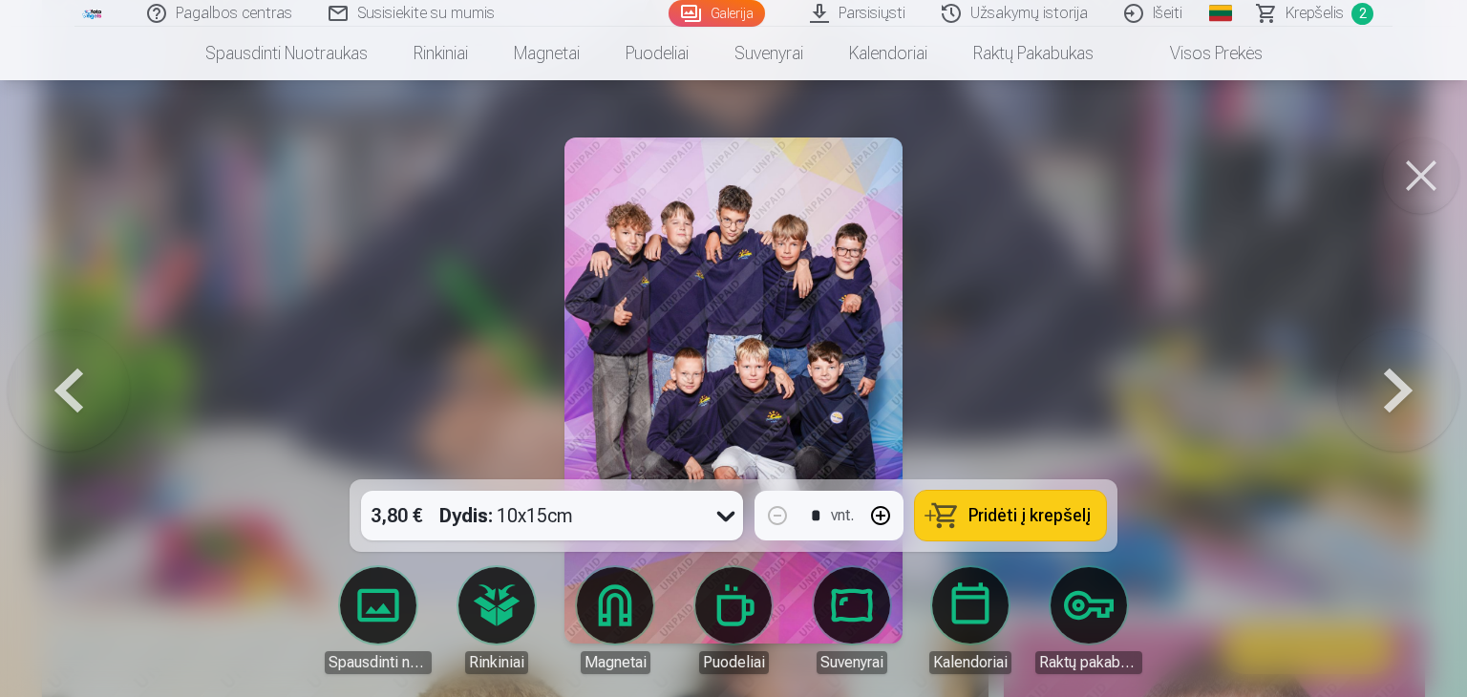
click at [1016, 507] on span "Pridėti į krepšelį" at bounding box center [1030, 515] width 122 height 17
drag, startPoint x: 1443, startPoint y: 198, endPoint x: 1433, endPoint y: 201, distance: 10.9
click at [1437, 200] on button at bounding box center [1421, 176] width 76 height 76
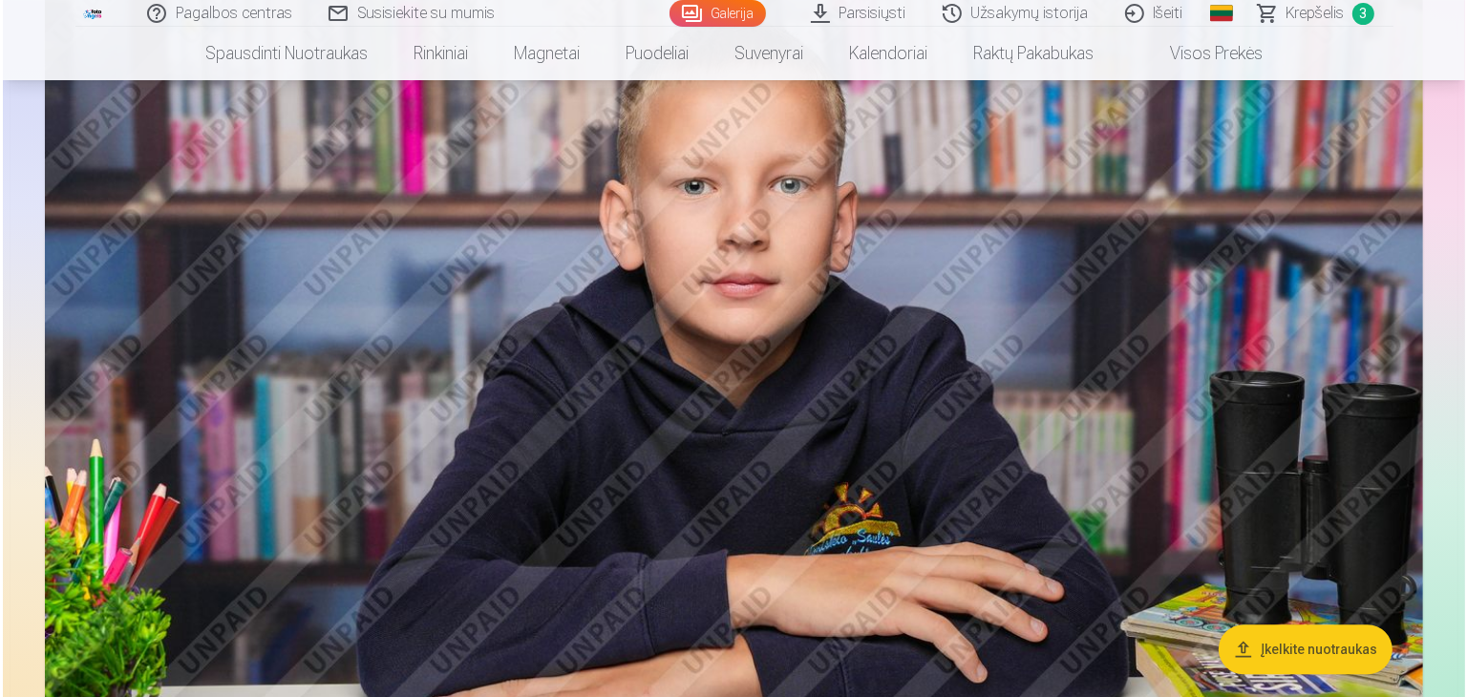
scroll to position [5532, 0]
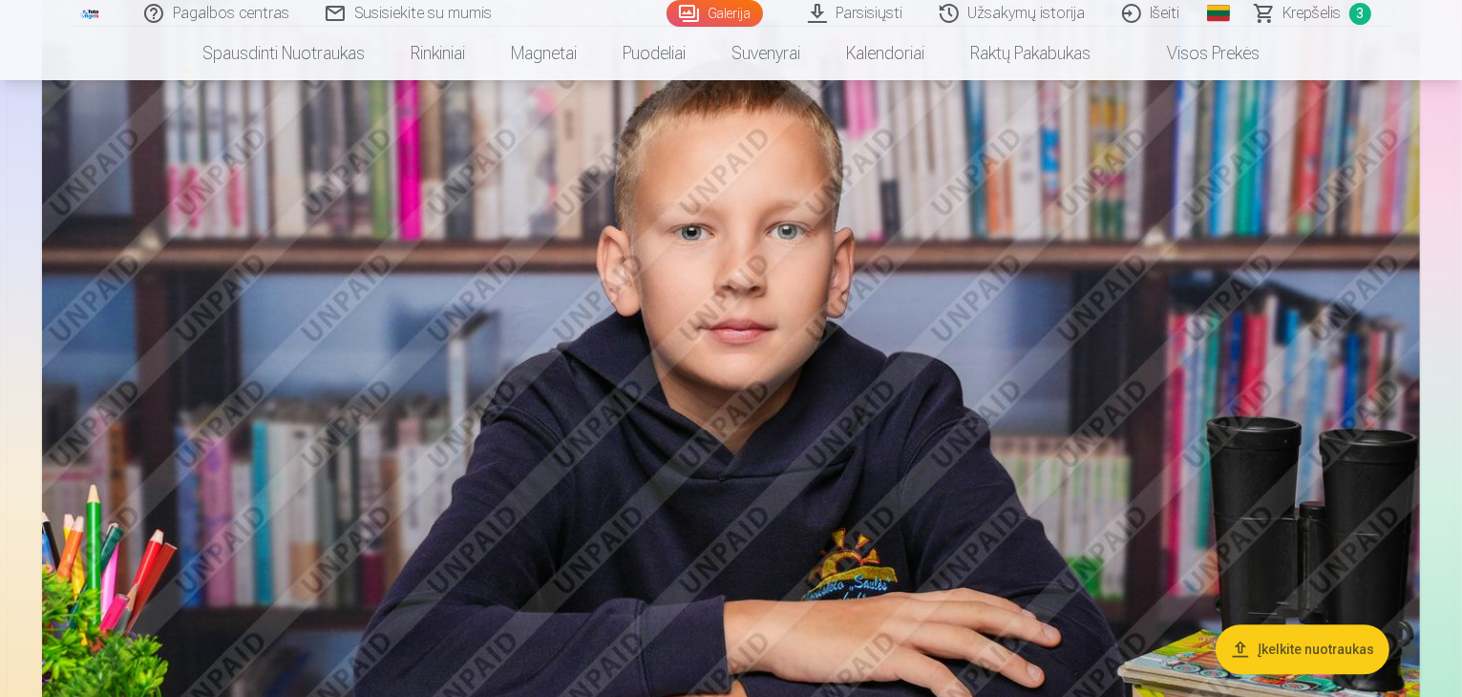
click at [827, 473] on img at bounding box center [731, 450] width 1378 height 919
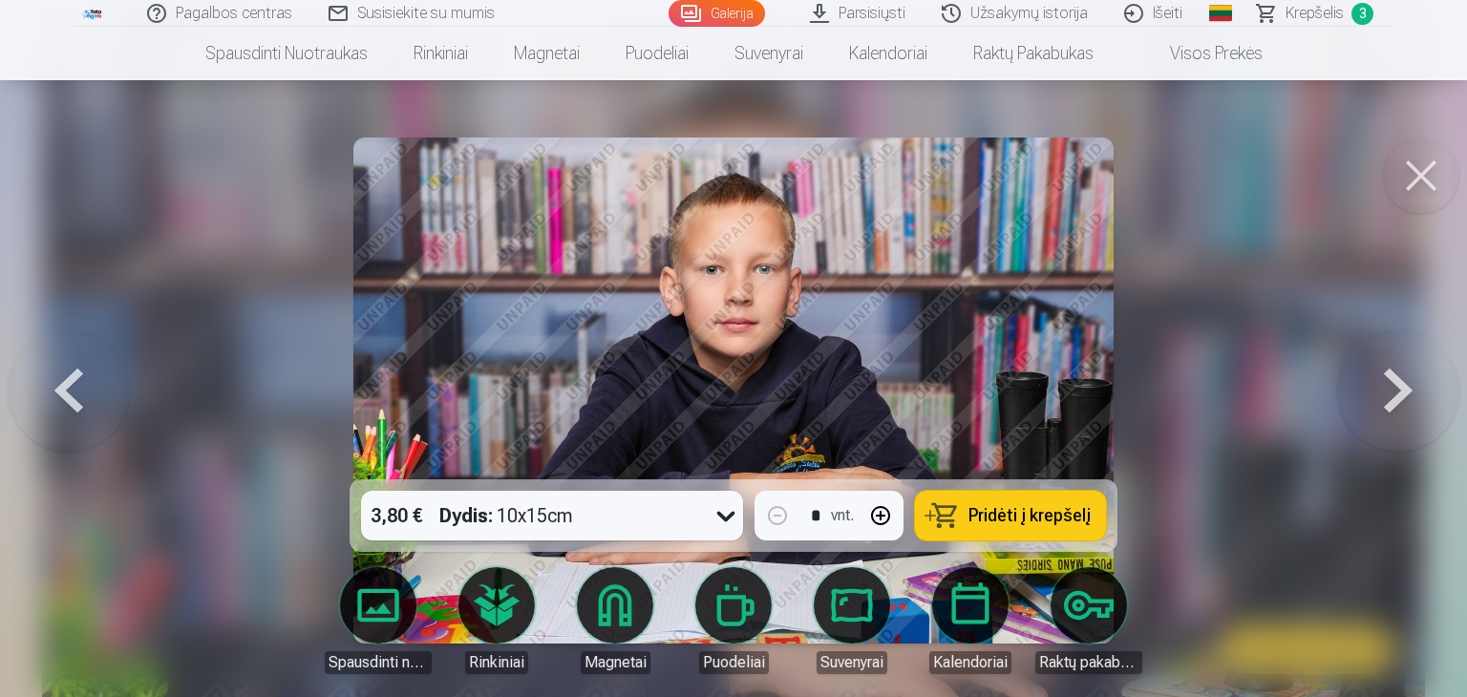
click at [727, 514] on icon at bounding box center [726, 516] width 31 height 31
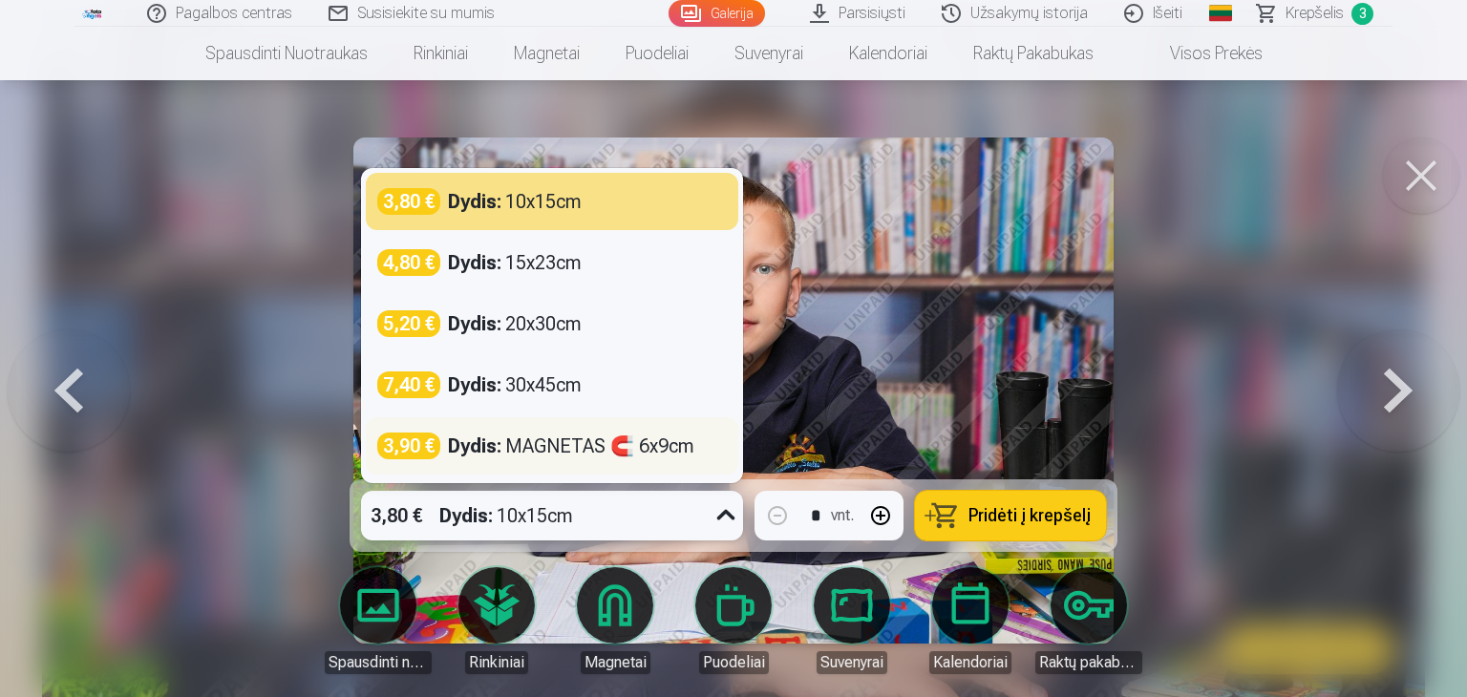
click at [654, 444] on div "Dydis : MAGNETAS 🧲 6x9cm" at bounding box center [571, 446] width 246 height 27
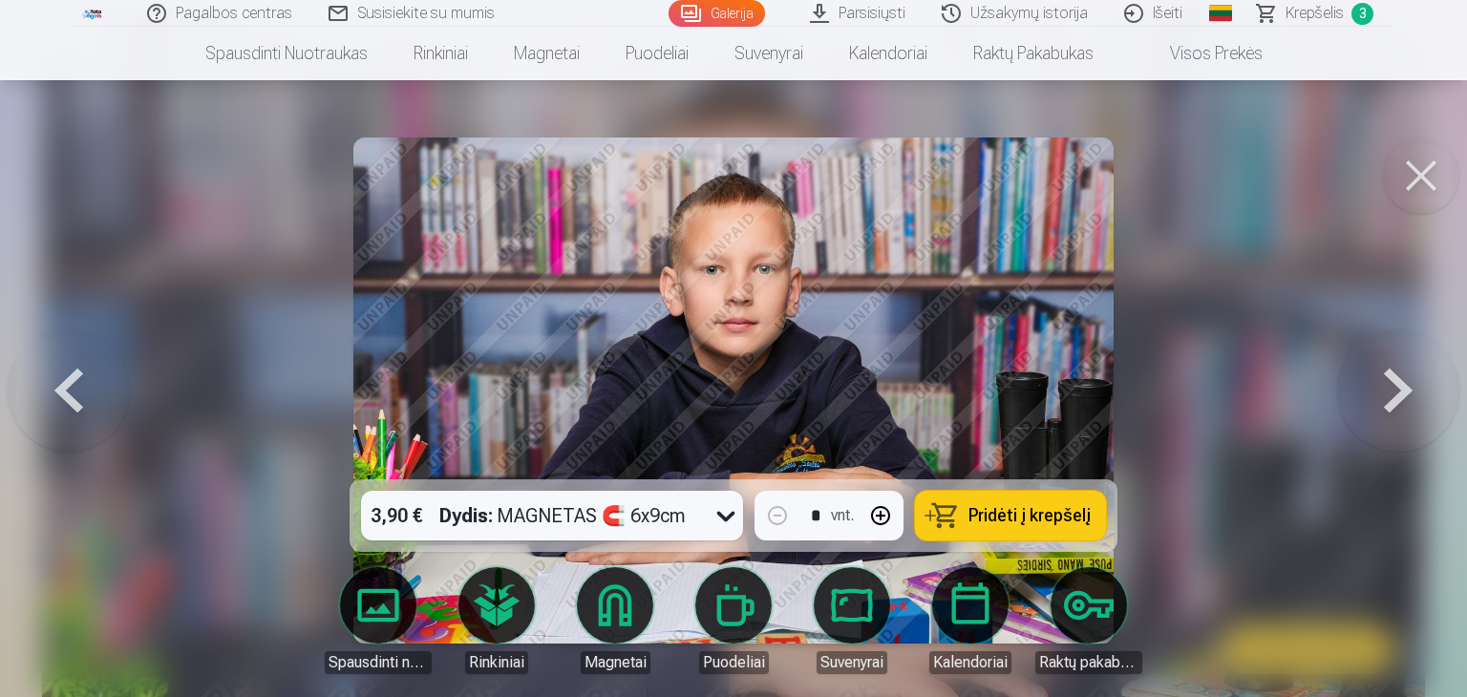
click at [1020, 521] on span "Pridėti į krepšelį" at bounding box center [1030, 515] width 122 height 17
click at [1410, 181] on button at bounding box center [1421, 176] width 76 height 76
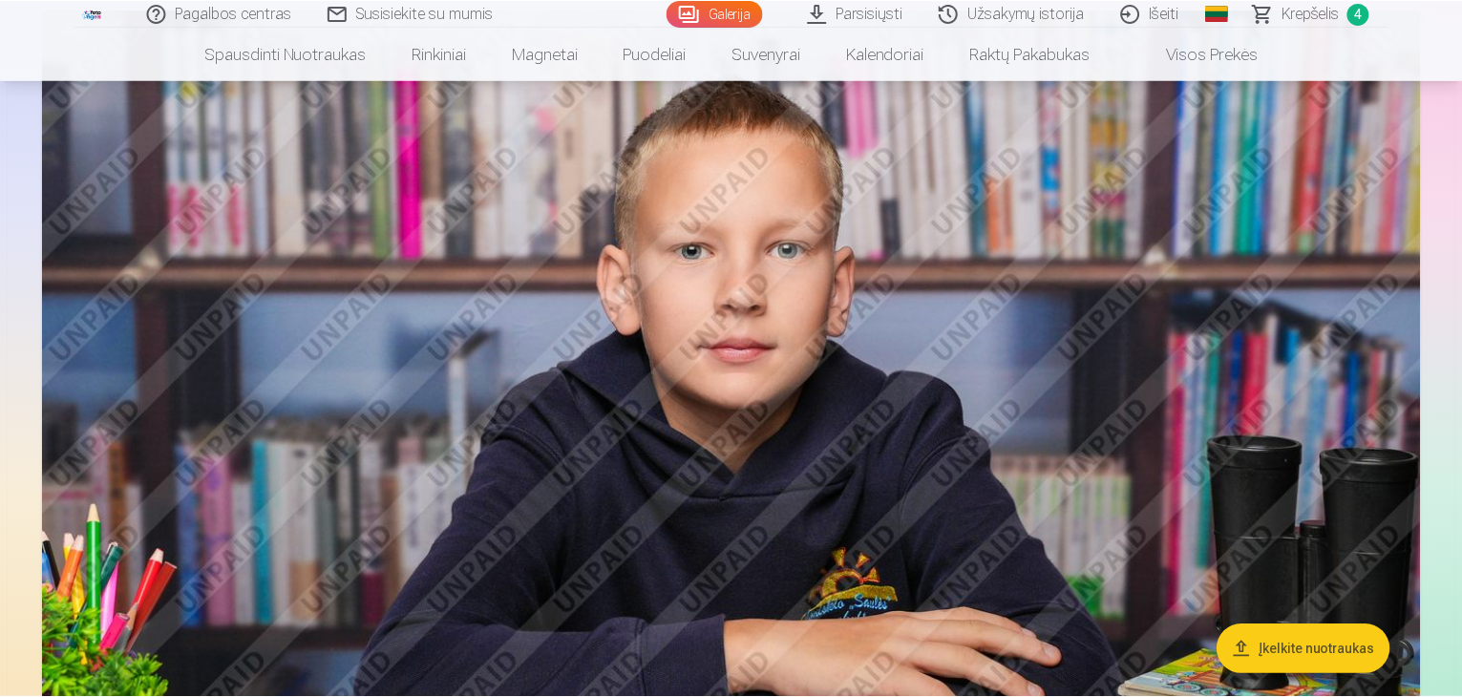
scroll to position [5515, 0]
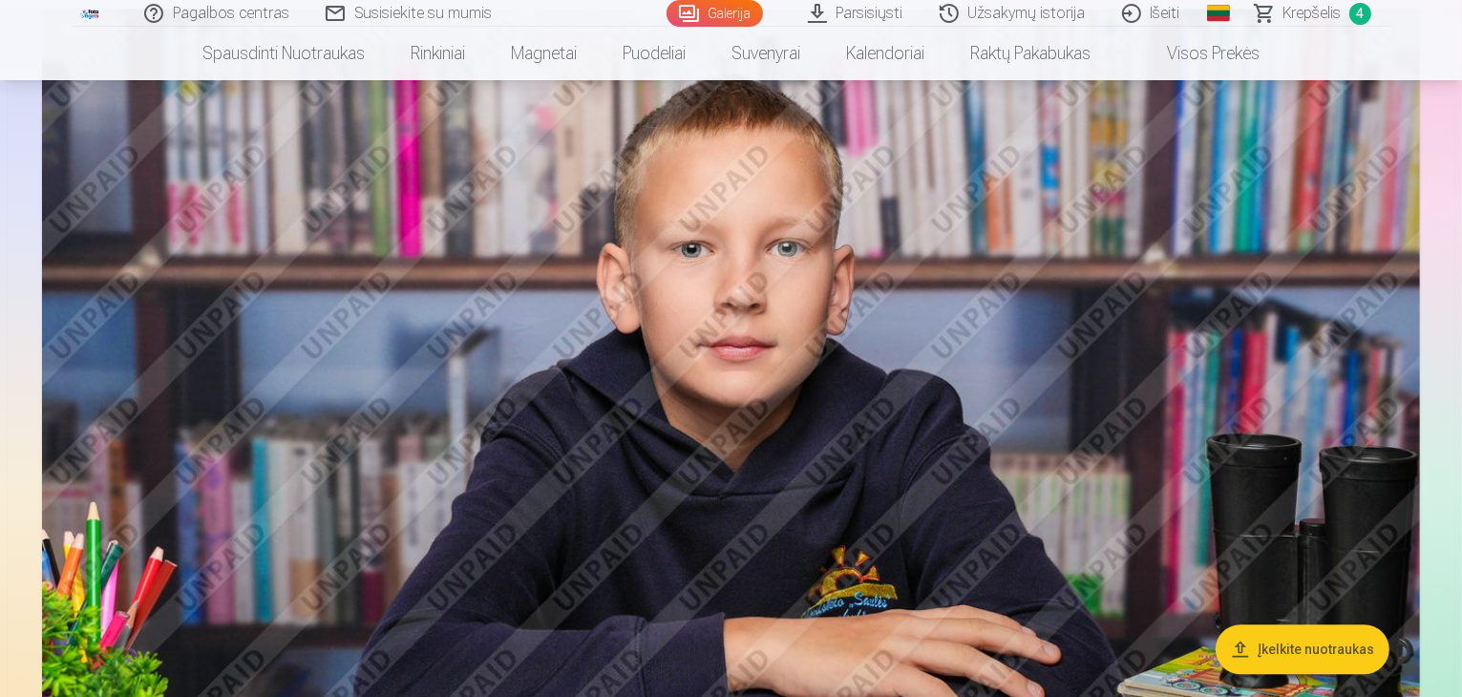
click at [1268, 11] on link "Krepšelis 4" at bounding box center [1314, 13] width 153 height 27
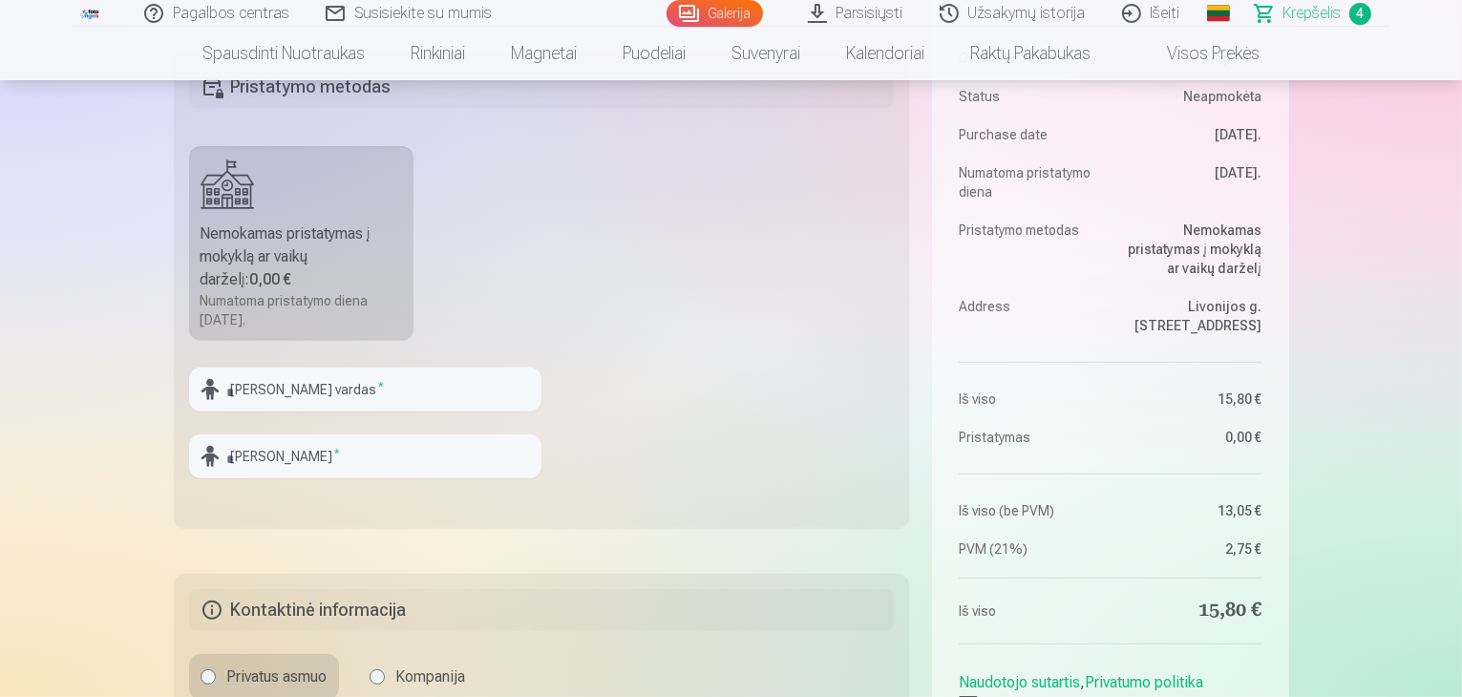
scroll to position [573, 0]
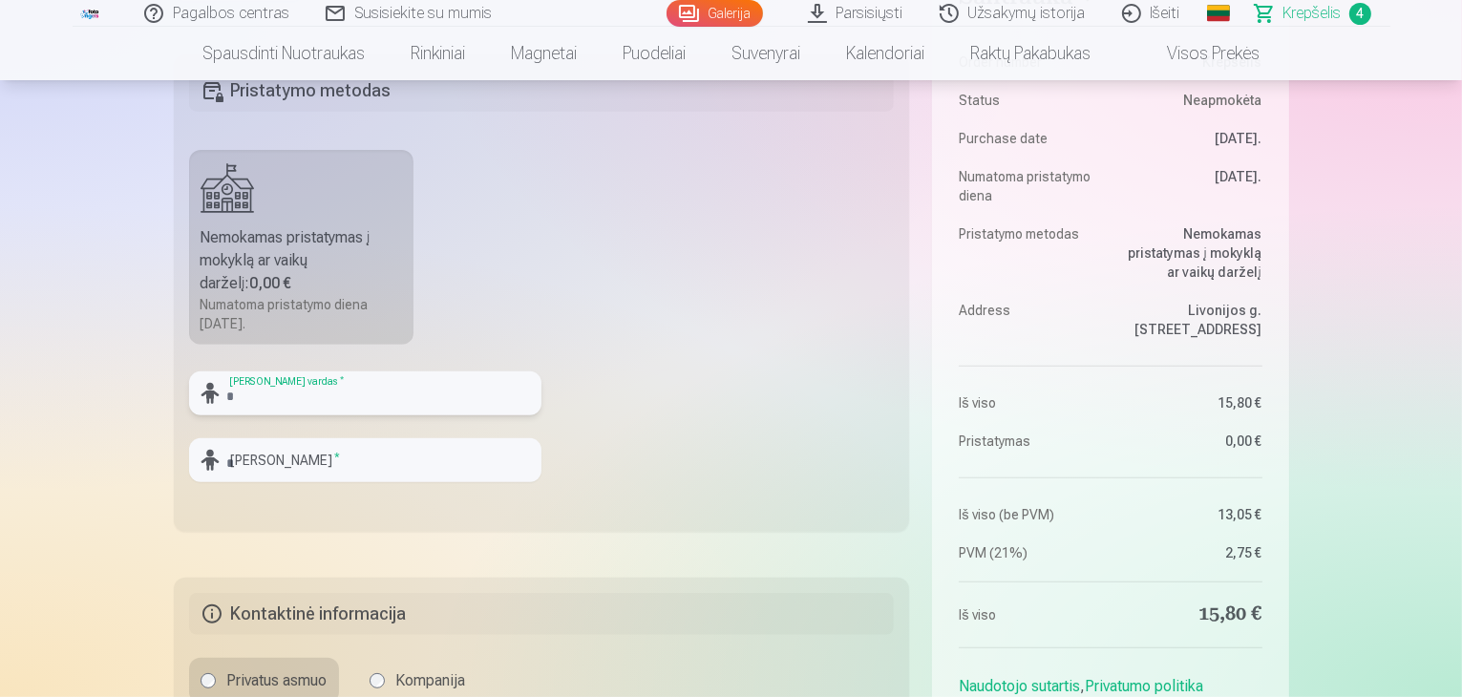
click at [241, 402] on input "text" at bounding box center [365, 394] width 352 height 44
type input "*****"
click at [294, 463] on input "text" at bounding box center [365, 460] width 352 height 44
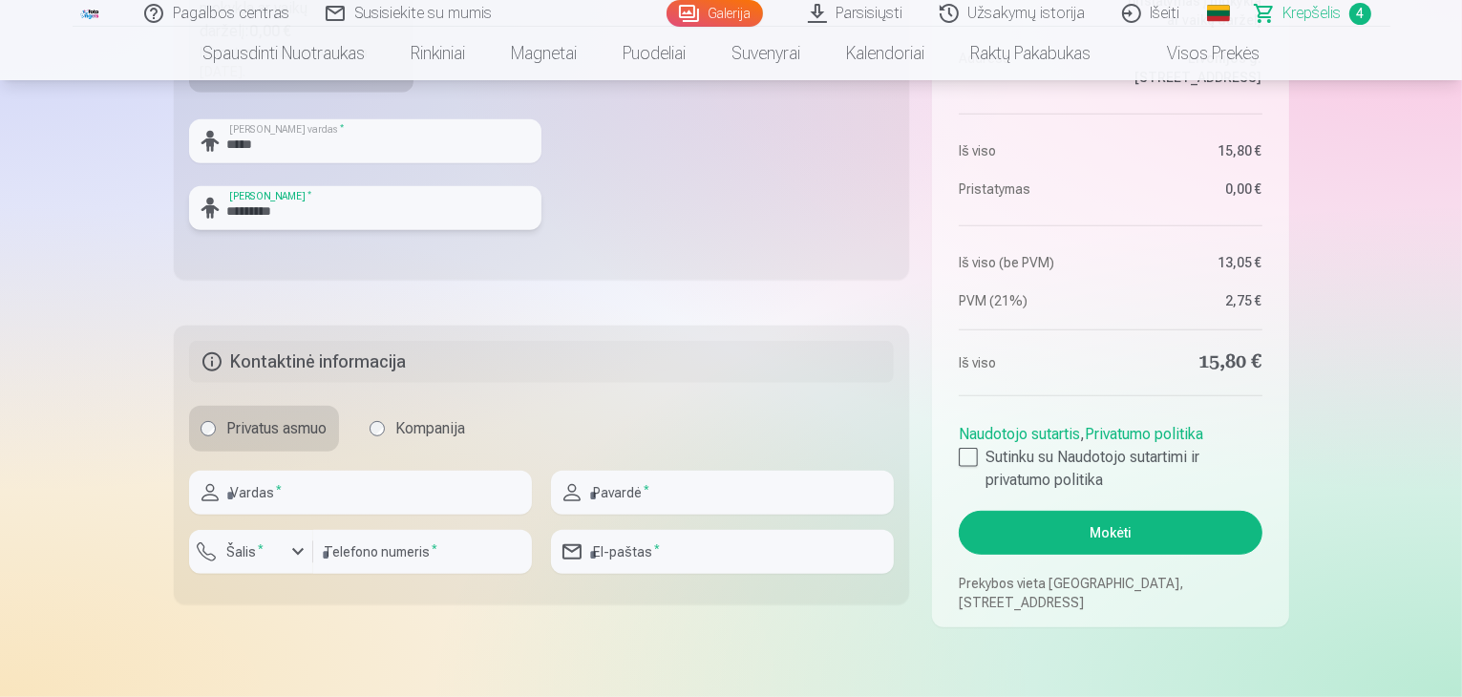
scroll to position [860, 0]
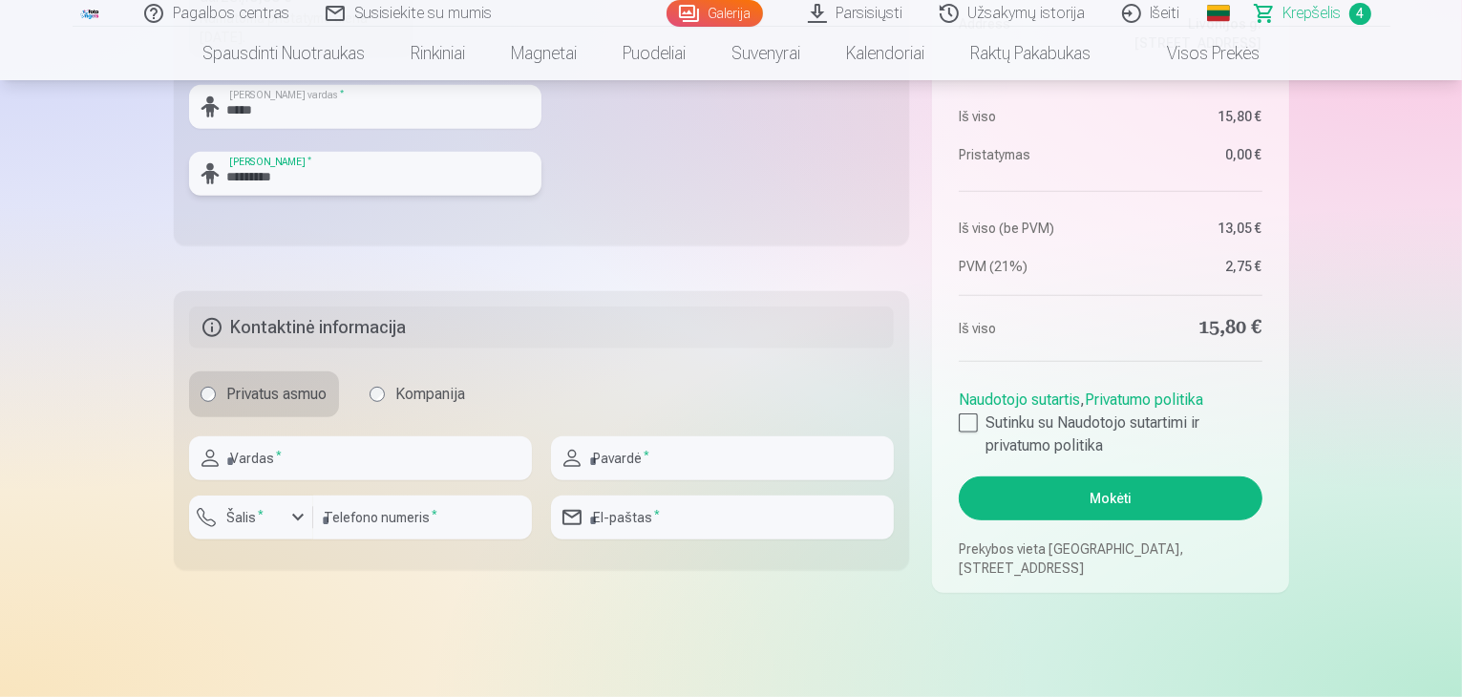
type input "*********"
click at [307, 460] on input "text" at bounding box center [360, 459] width 343 height 44
type input "*"
type input "****"
click at [356, 520] on input "number" at bounding box center [422, 518] width 219 height 44
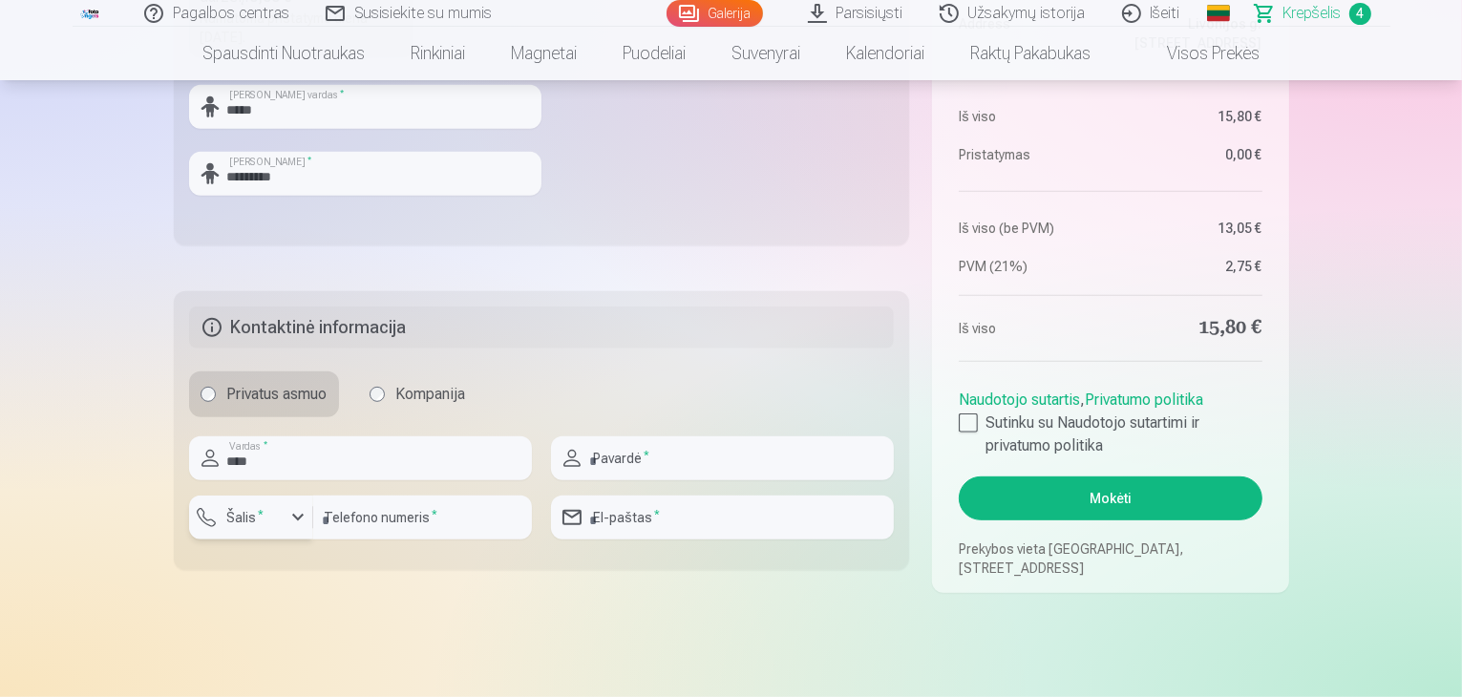
click at [281, 514] on div "button" at bounding box center [255, 520] width 57 height 19
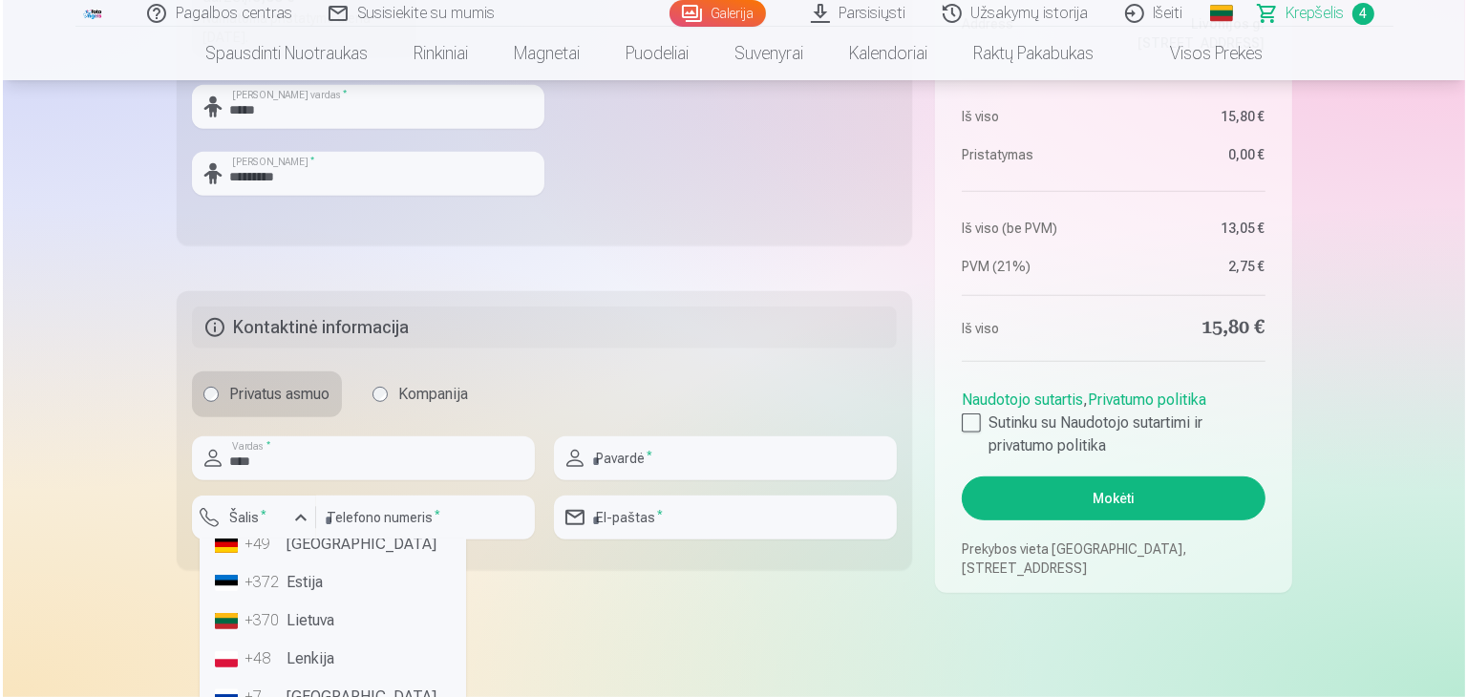
scroll to position [0, 0]
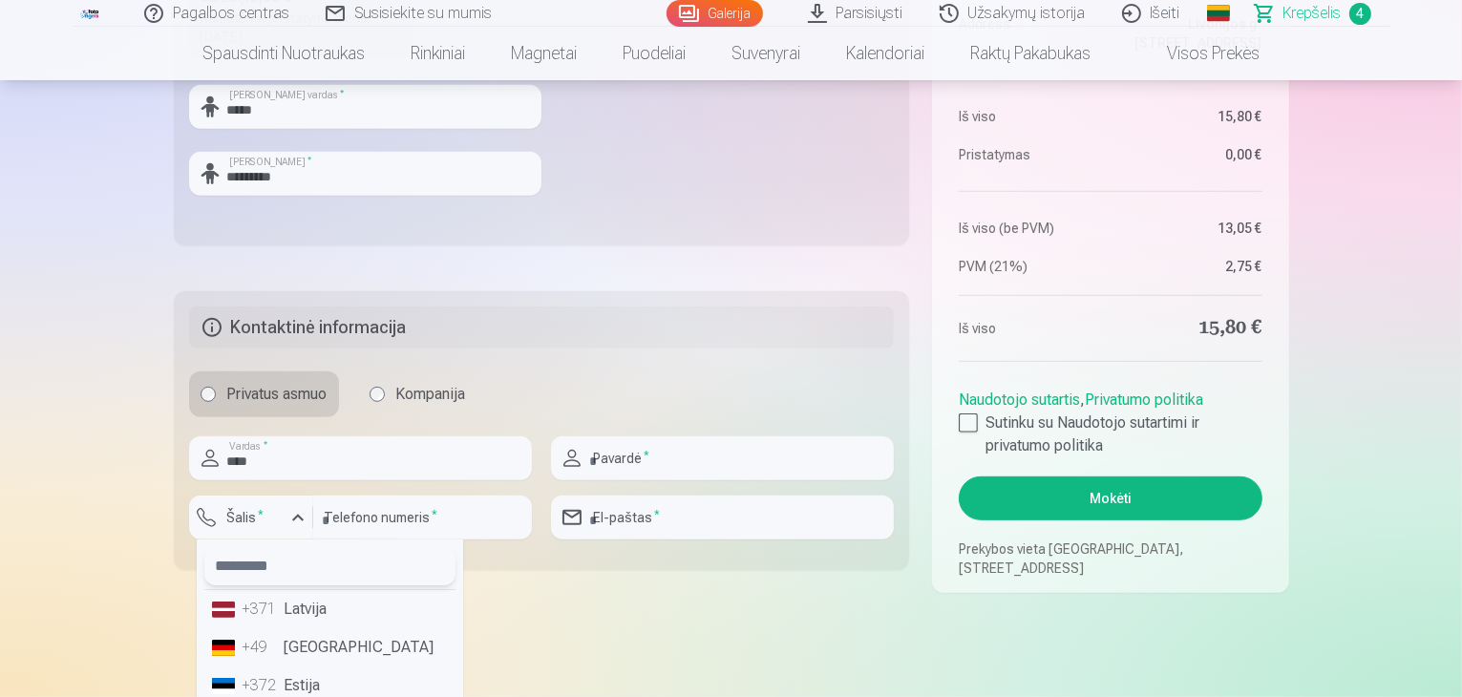
click at [329, 572] on input "text" at bounding box center [329, 566] width 251 height 38
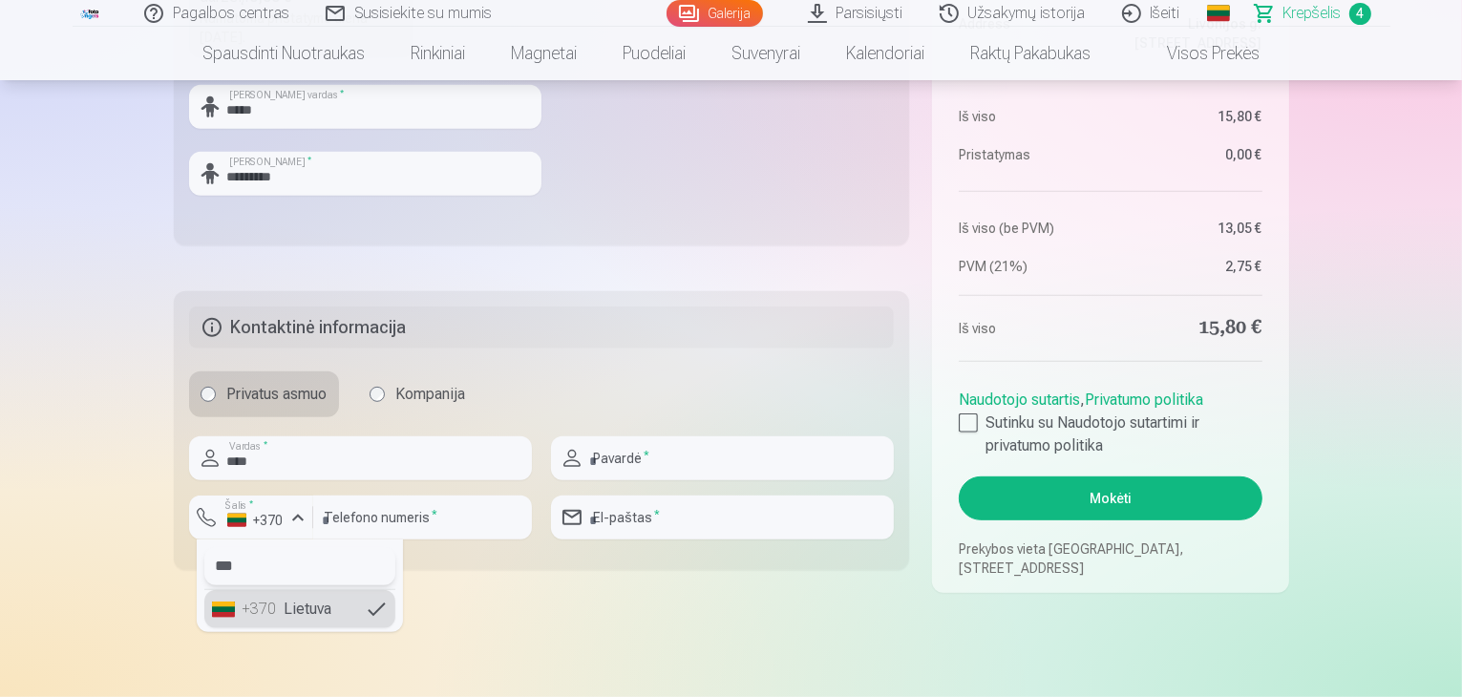
type input "***"
click at [314, 599] on li "+370 Lietuva" at bounding box center [299, 609] width 191 height 38
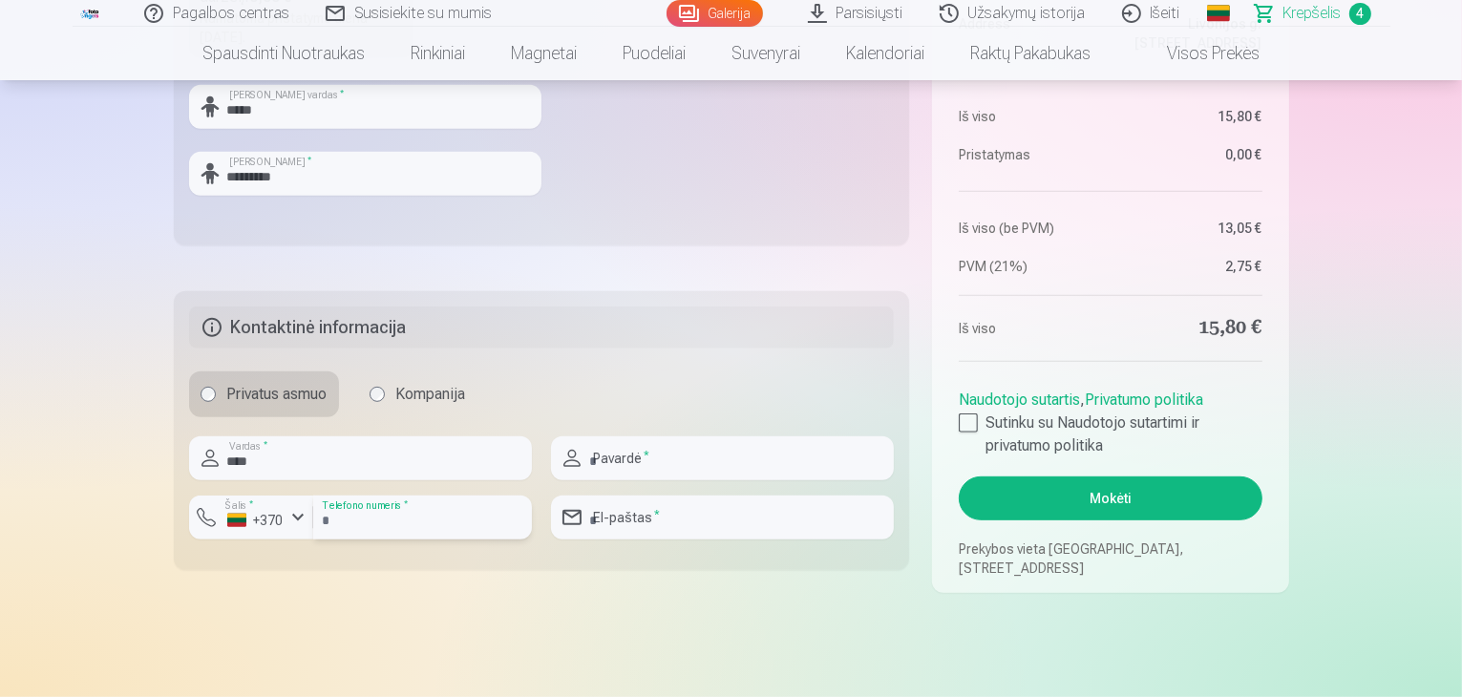
click at [373, 517] on input "number" at bounding box center [422, 518] width 219 height 44
type input "********"
click at [695, 471] on input "text" at bounding box center [722, 459] width 343 height 44
type input "**********"
drag, startPoint x: 742, startPoint y: 493, endPoint x: 738, endPoint y: 502, distance: 10.3
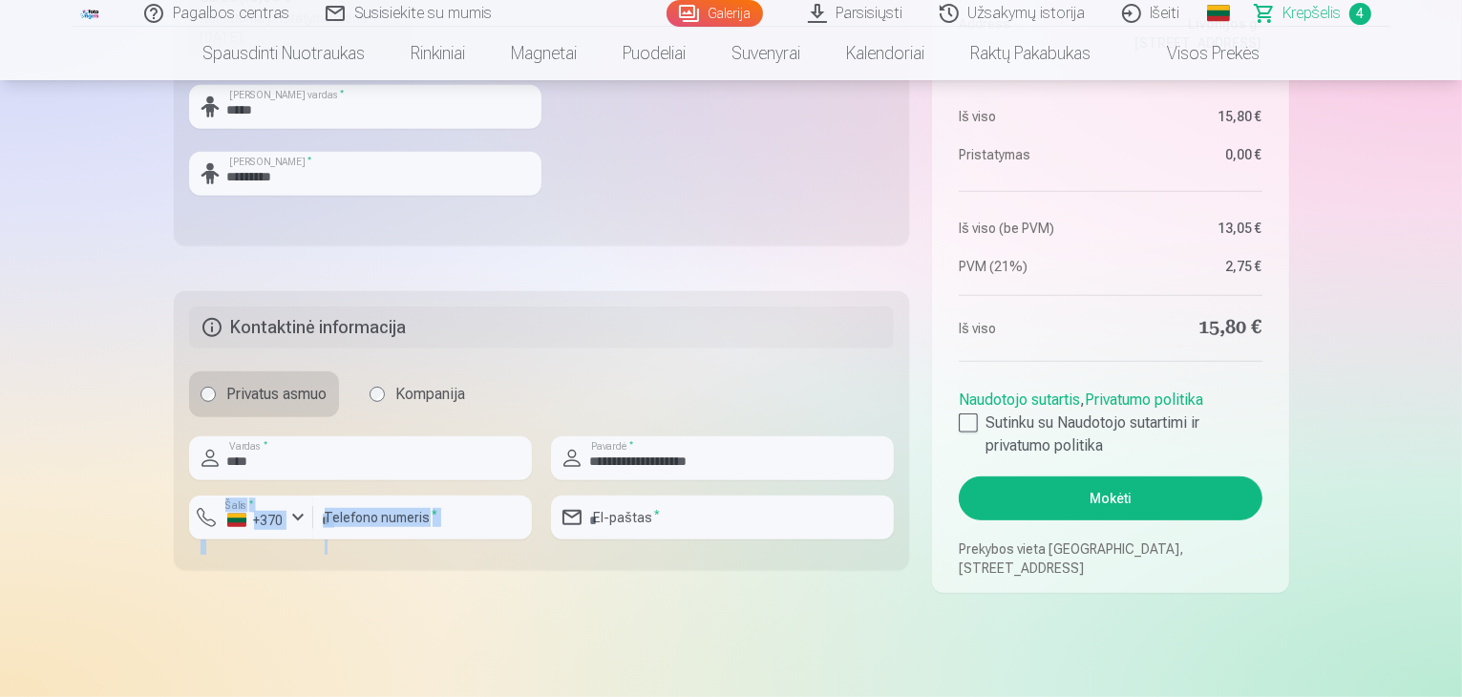
click at [738, 501] on div "**********" at bounding box center [542, 496] width 706 height 118
click at [737, 505] on input "email" at bounding box center [722, 518] width 343 height 44
type input "**********"
click at [969, 404] on link "Naudotojo sutartis" at bounding box center [1019, 400] width 121 height 18
click at [974, 425] on div at bounding box center [968, 423] width 19 height 19
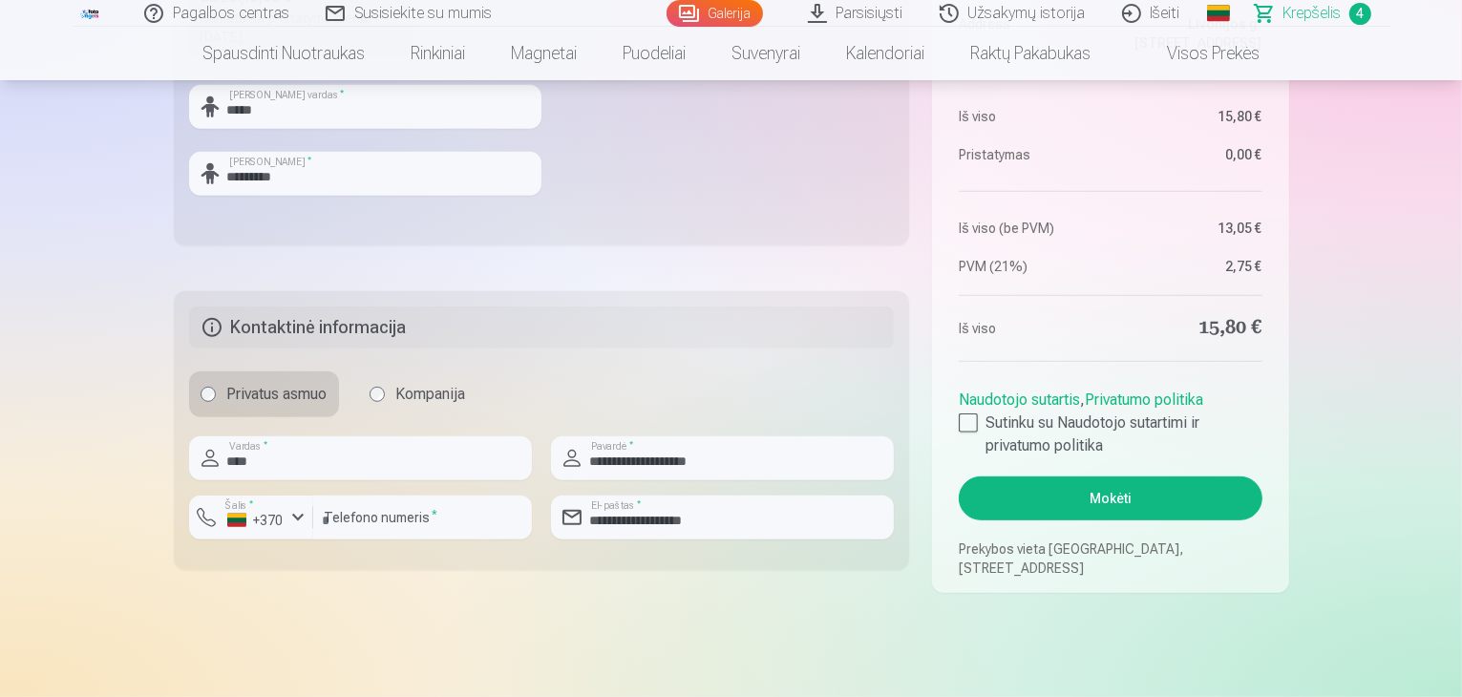
click at [1009, 488] on button "Mokėti" at bounding box center [1110, 499] width 303 height 44
